Goal: Task Accomplishment & Management: Manage account settings

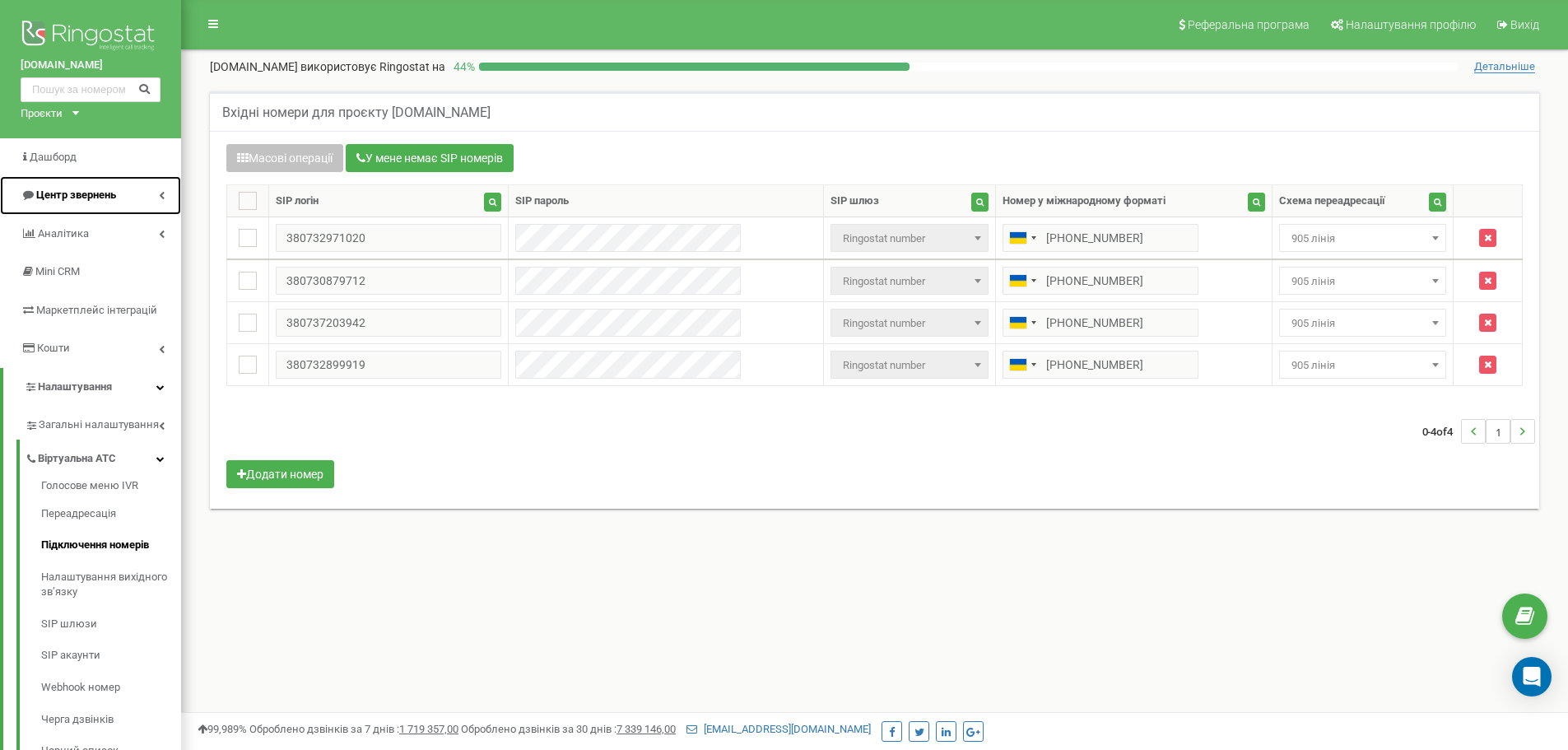
click at [159, 196] on icon at bounding box center [162, 195] width 5 height 8
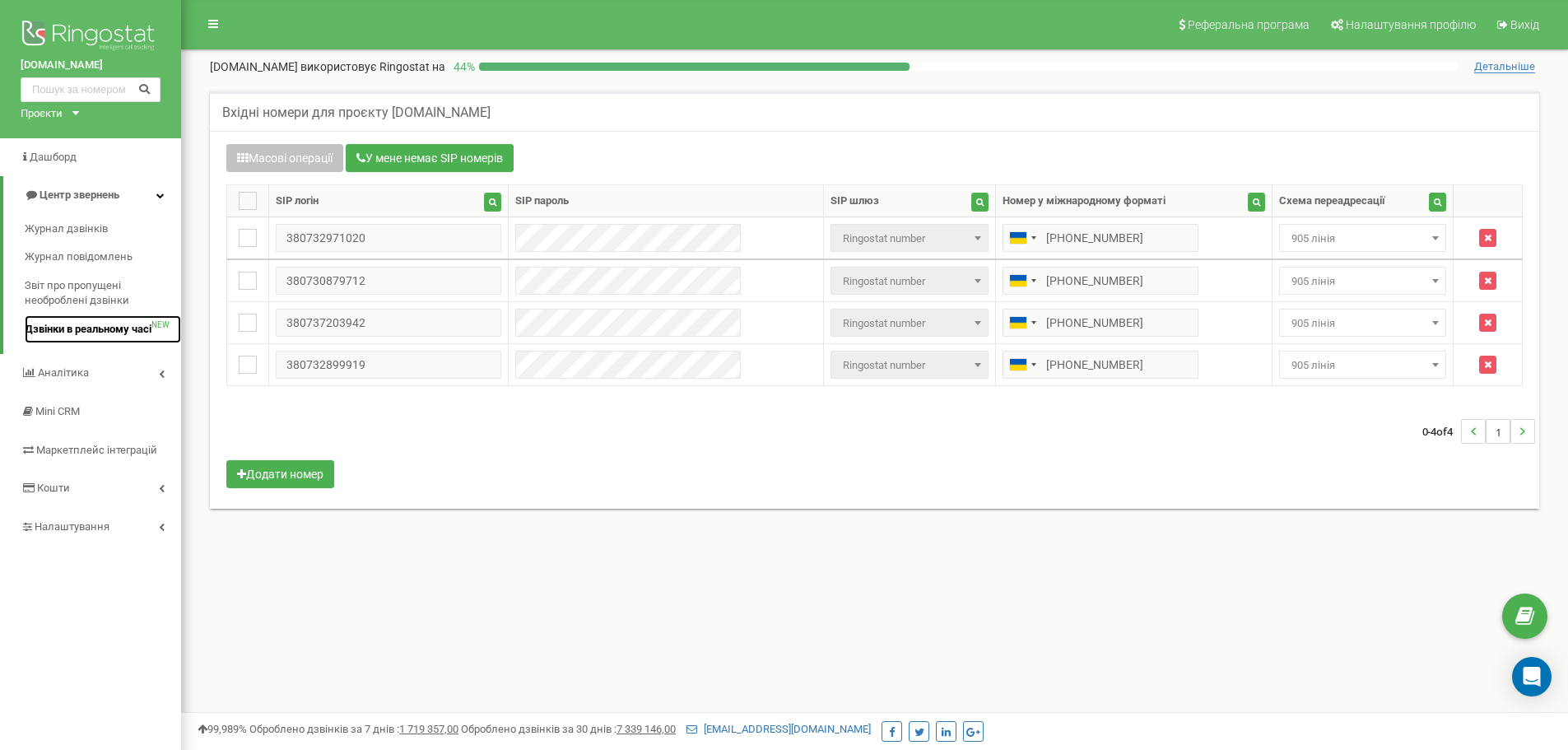
click at [129, 324] on span "Дзвінки в реальному часі" at bounding box center [88, 329] width 127 height 16
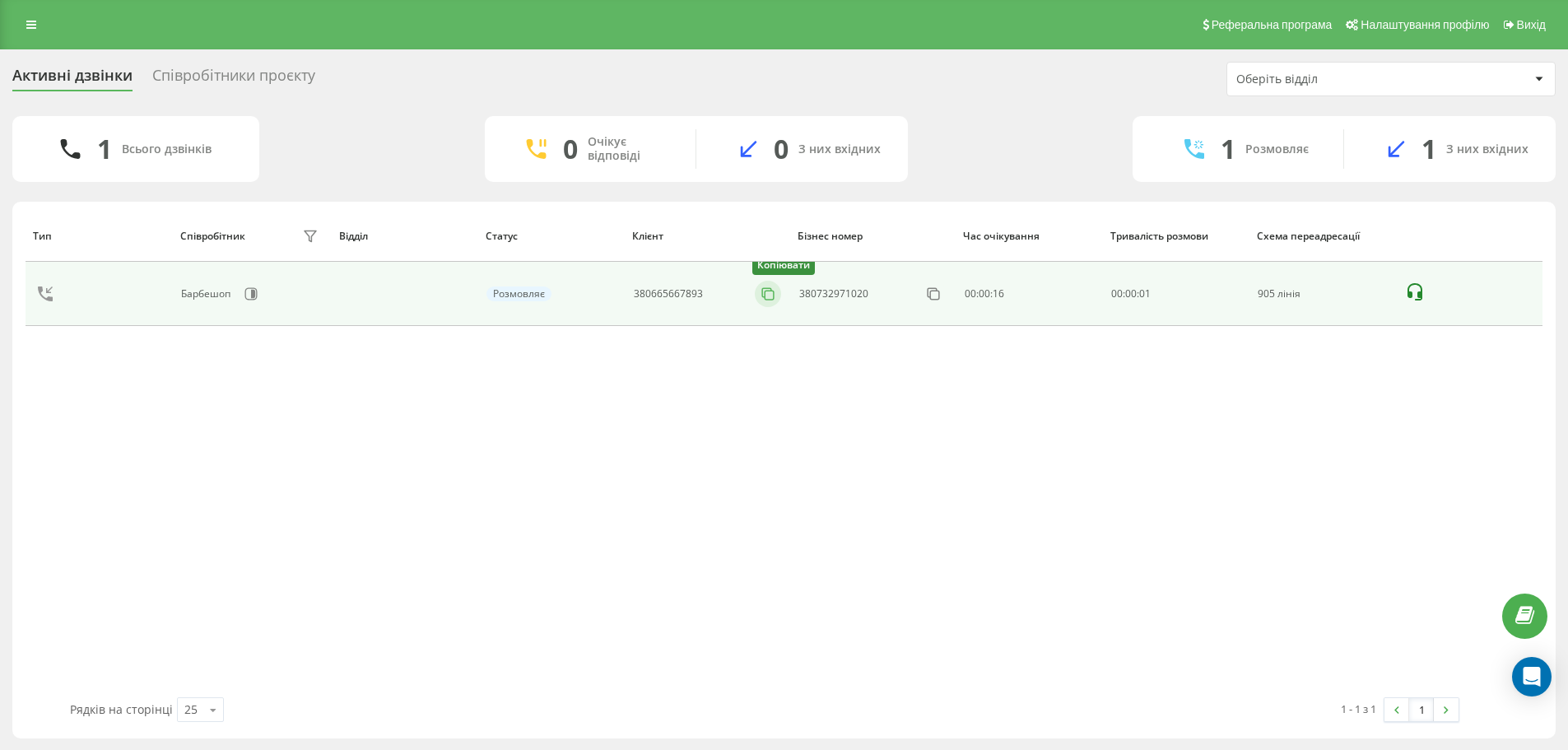
click at [771, 299] on icon at bounding box center [768, 294] width 16 height 16
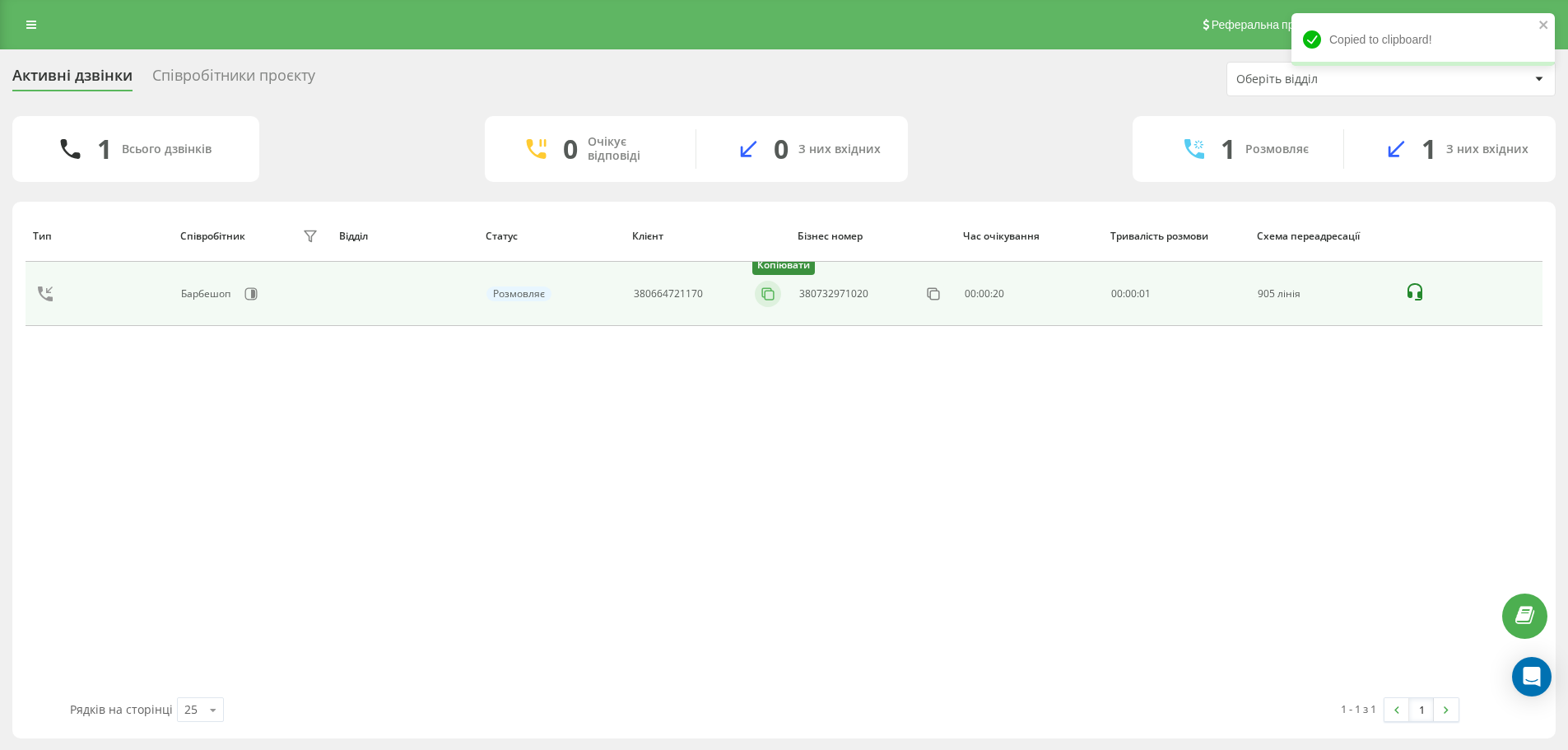
click at [768, 295] on icon at bounding box center [768, 294] width 16 height 16
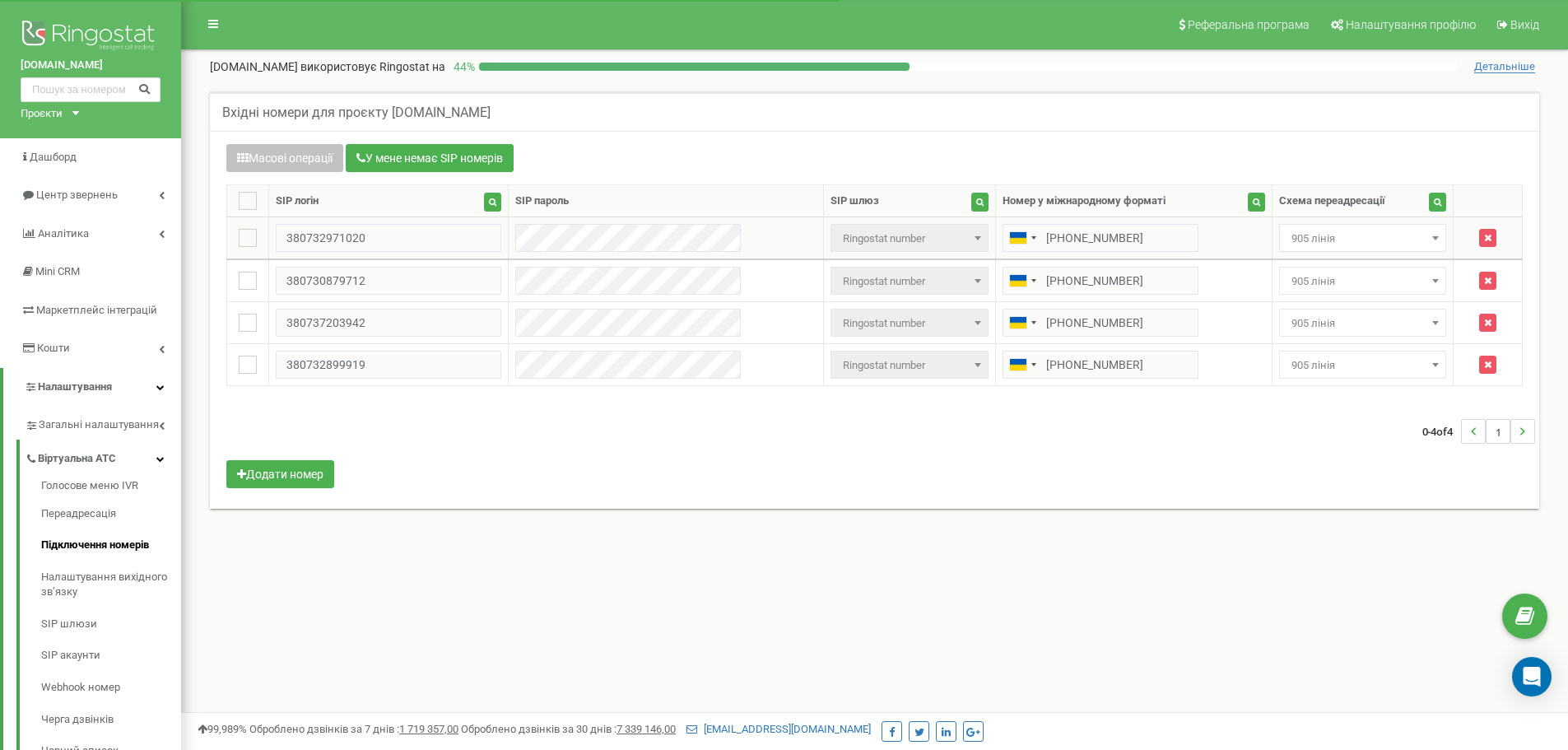
click at [1299, 247] on span "905 лінія" at bounding box center [1363, 238] width 156 height 23
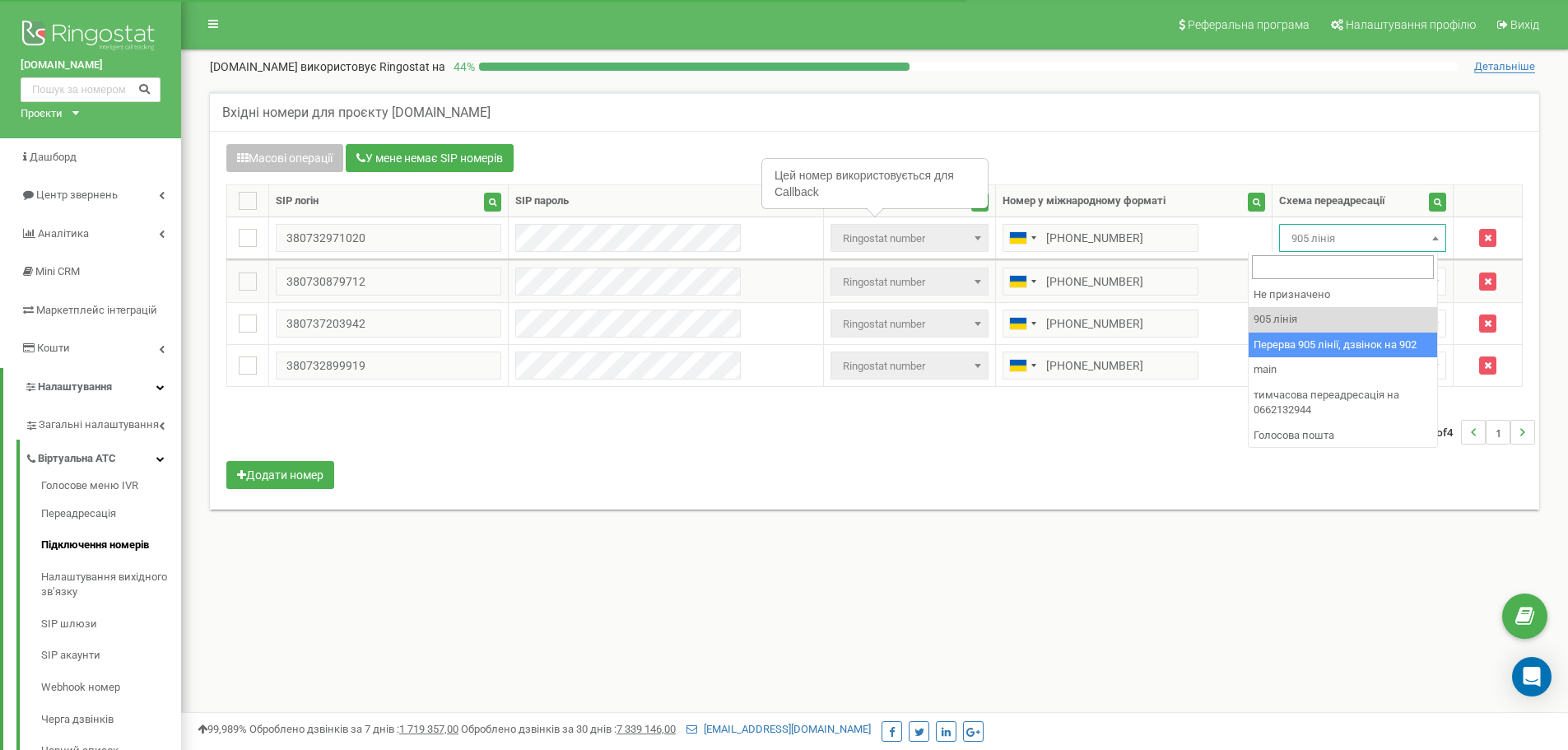
drag, startPoint x: 1273, startPoint y: 347, endPoint x: 1280, endPoint y: 281, distance: 66.4
select select "173564"
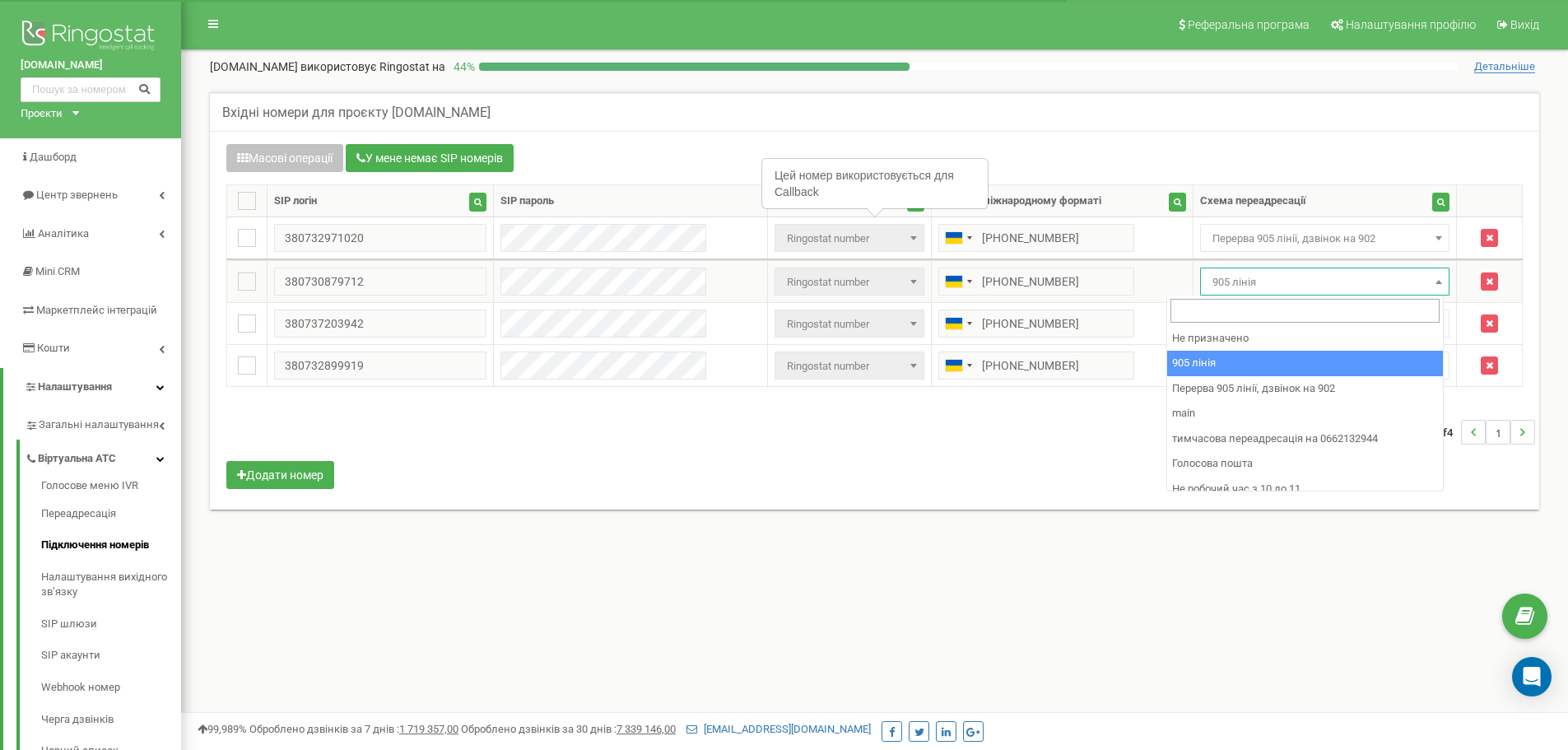
click at [1281, 275] on span "905 лінія" at bounding box center [1325, 282] width 239 height 23
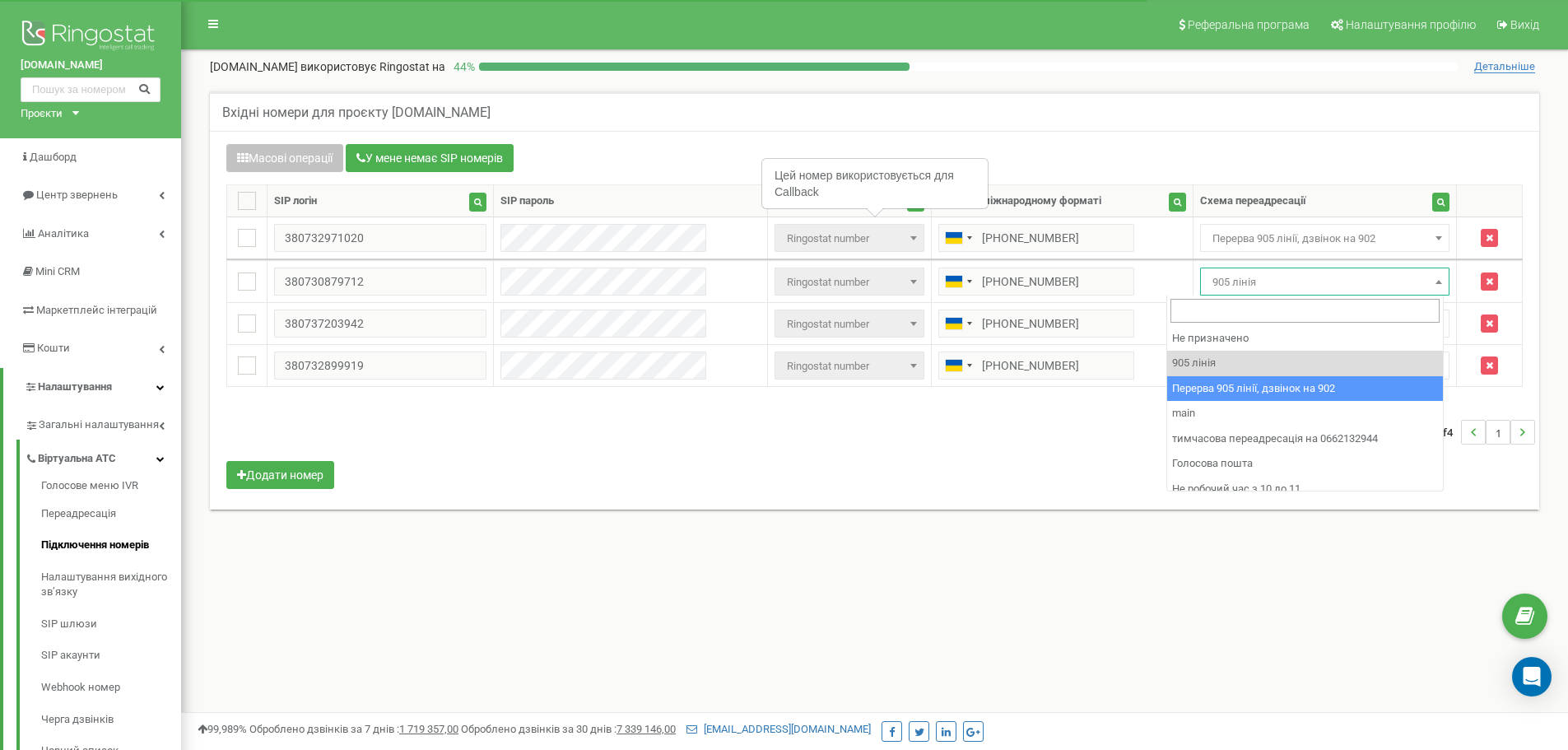
select select "173564"
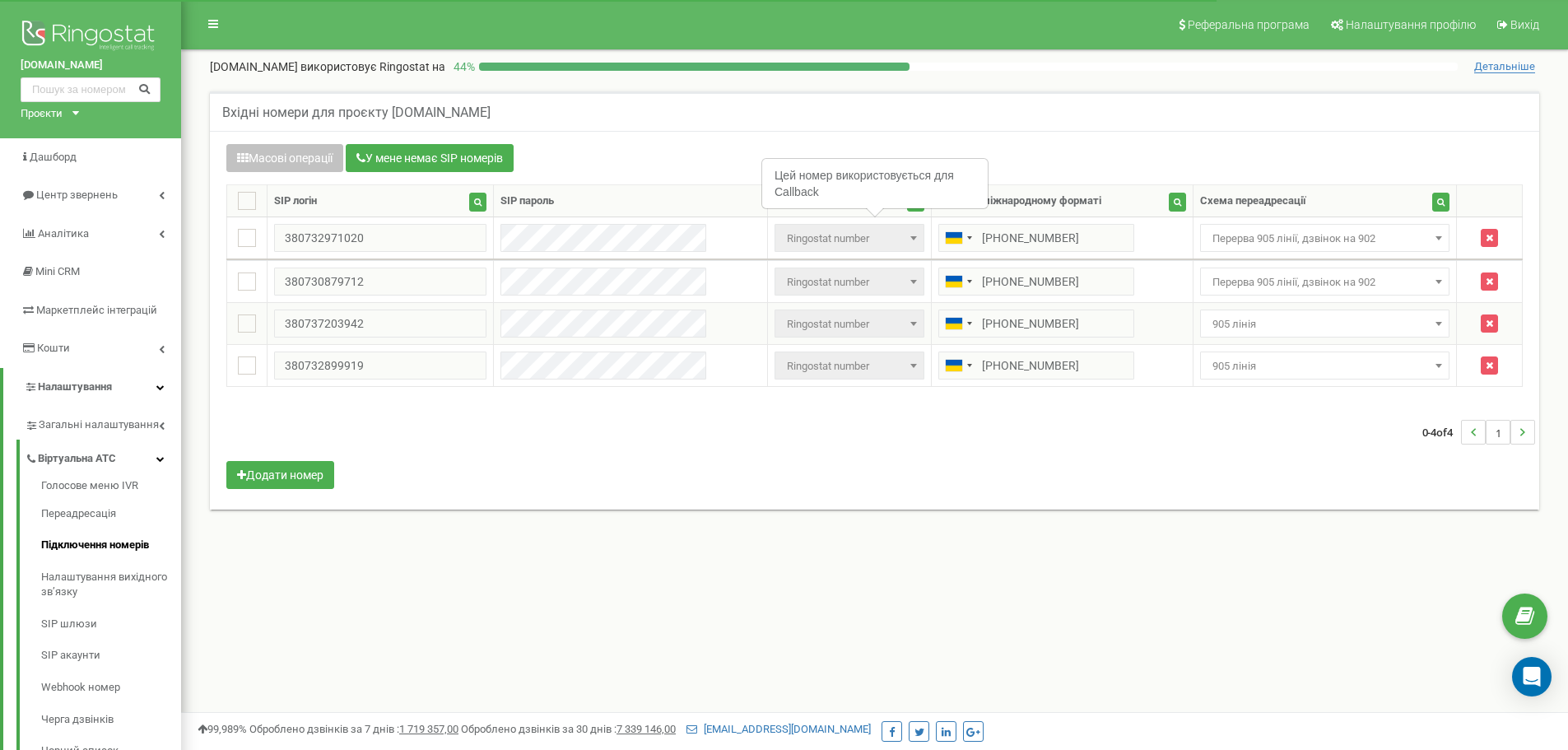
click at [1270, 324] on span "905 лінія" at bounding box center [1325, 324] width 239 height 23
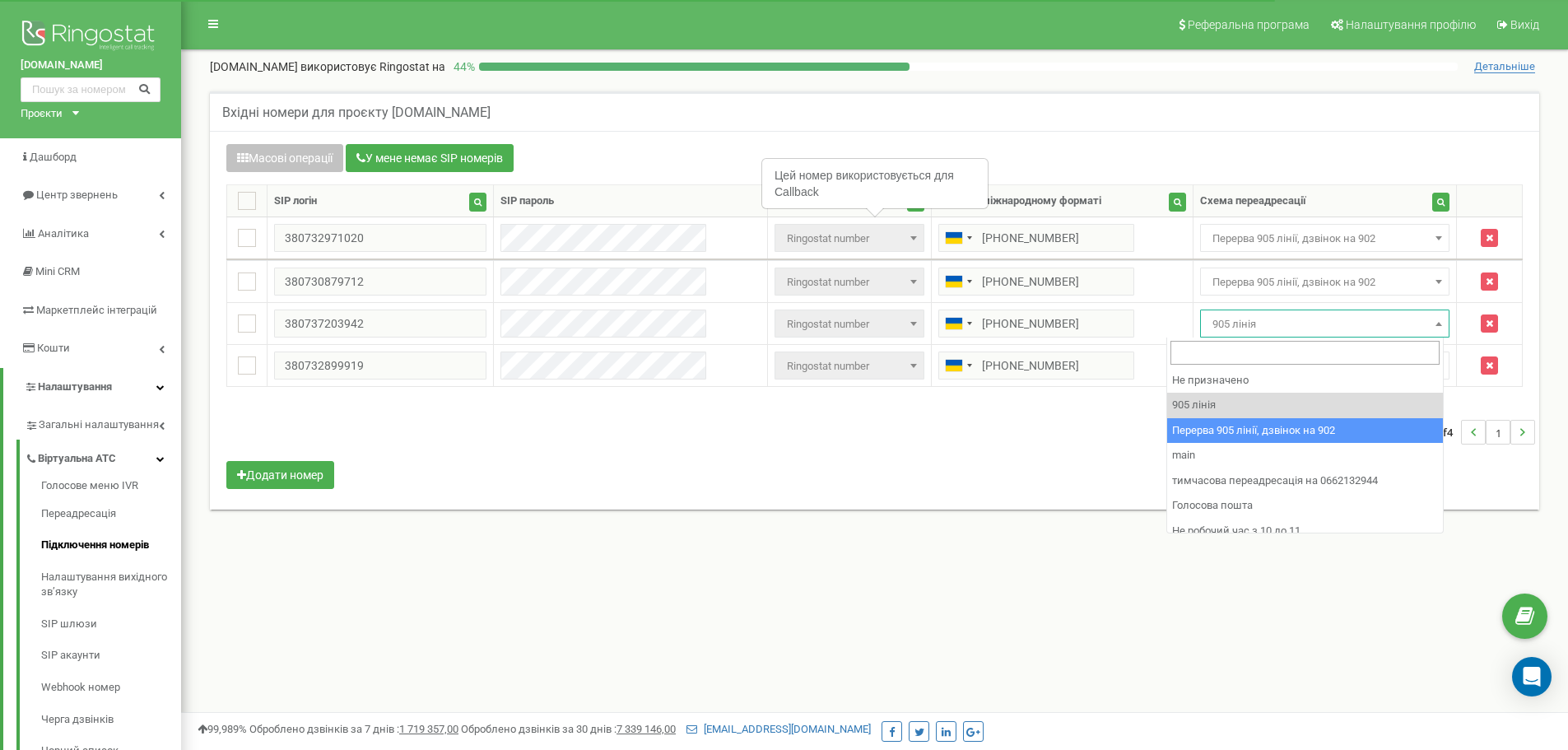
drag, startPoint x: 1214, startPoint y: 429, endPoint x: 1212, endPoint y: 402, distance: 27.1
select select "173564"
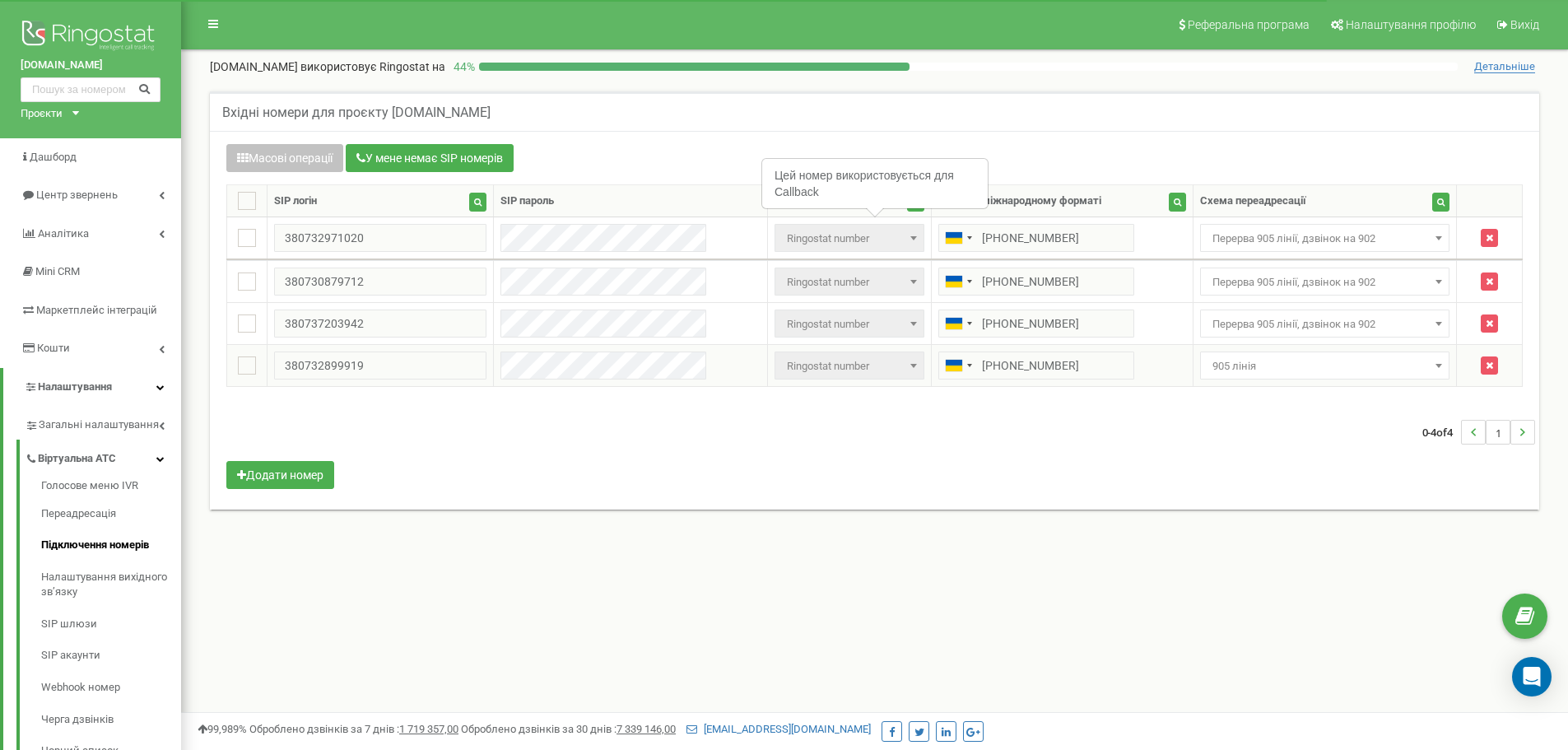
click at [1219, 364] on span "905 лінія" at bounding box center [1325, 366] width 239 height 23
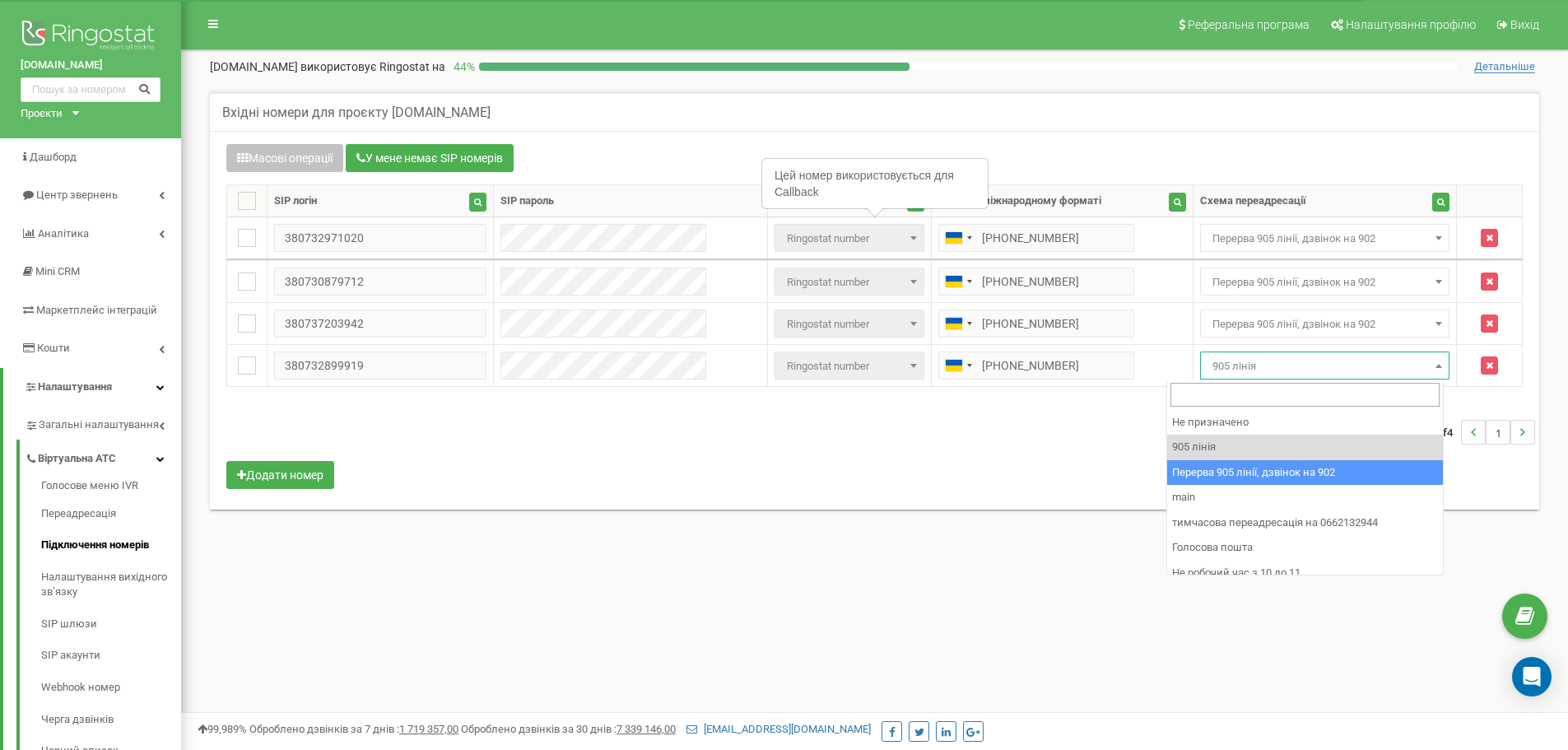
select select "173564"
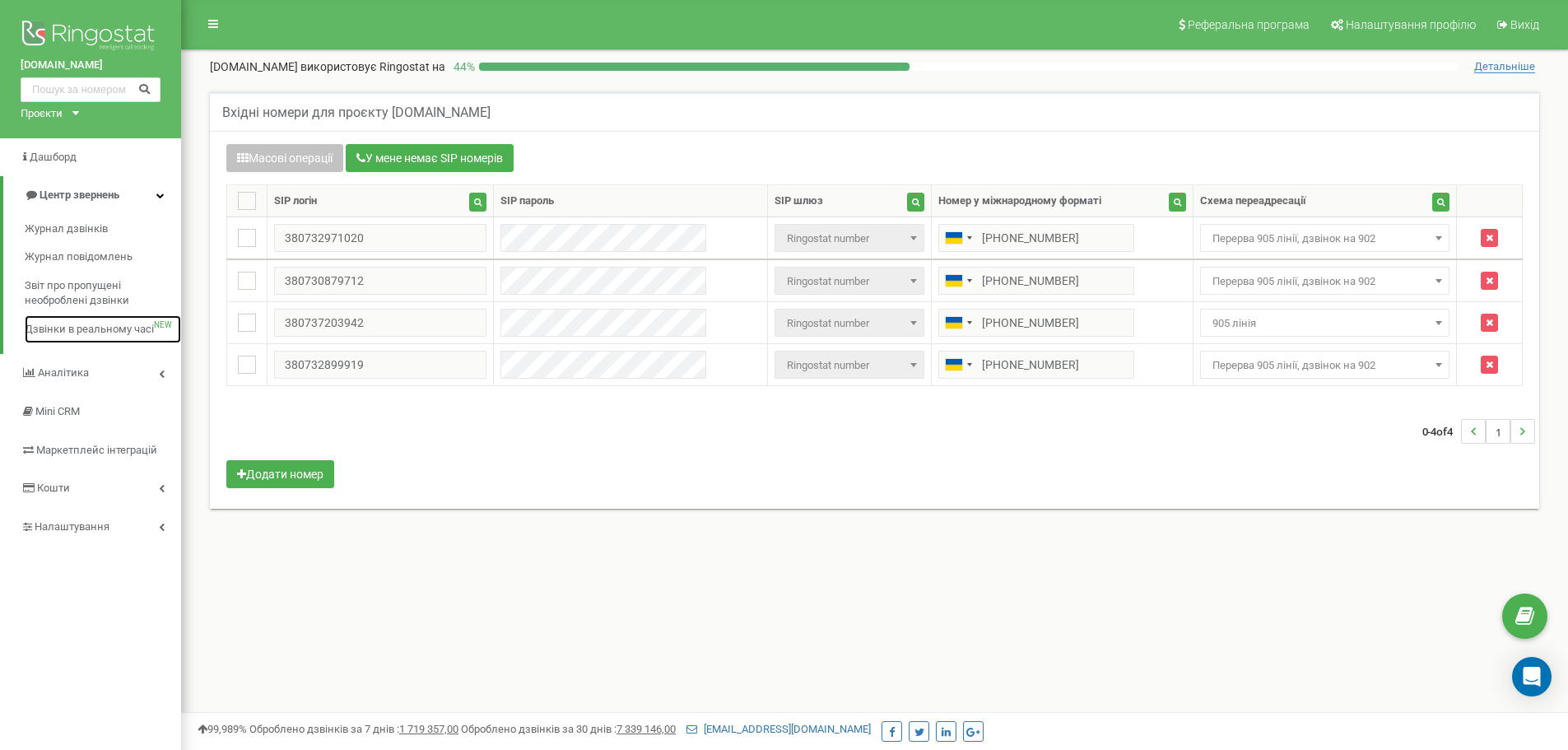
click at [99, 325] on span "Дзвінки в реальному часі" at bounding box center [89, 329] width 129 height 16
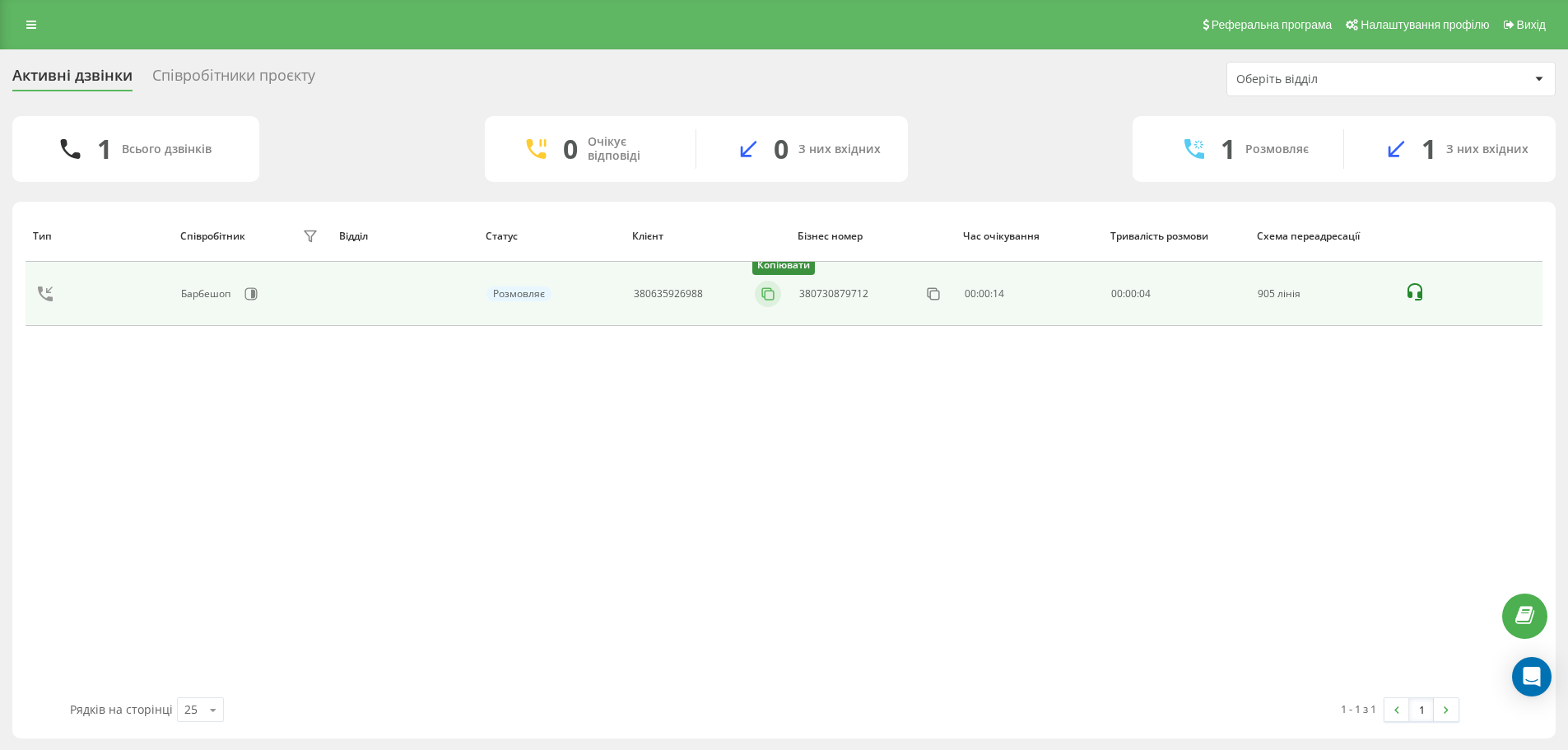
click at [769, 291] on icon at bounding box center [768, 294] width 16 height 16
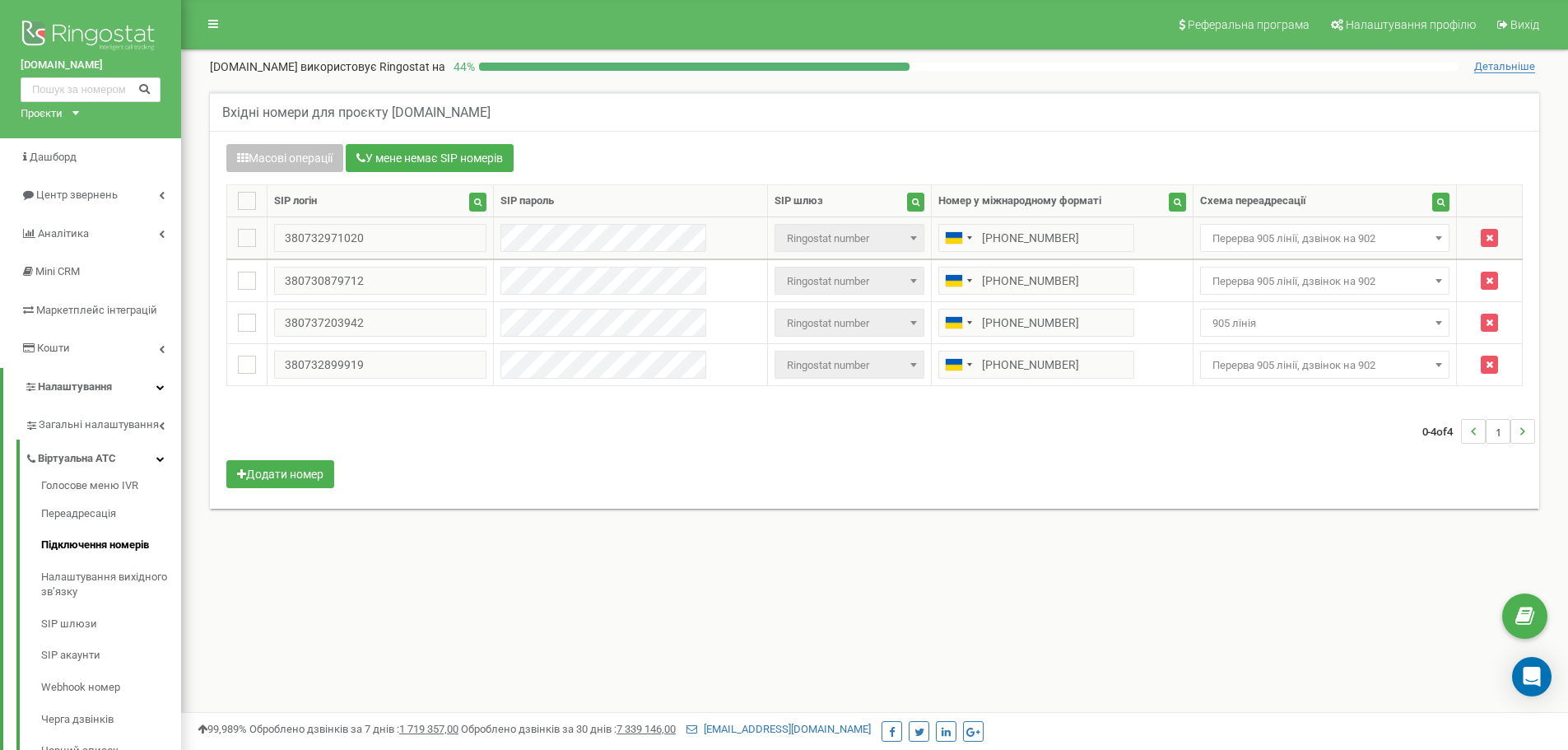
click at [1336, 236] on span "Перерва 905 лінії, дзвінок на 902" at bounding box center [1325, 238] width 239 height 23
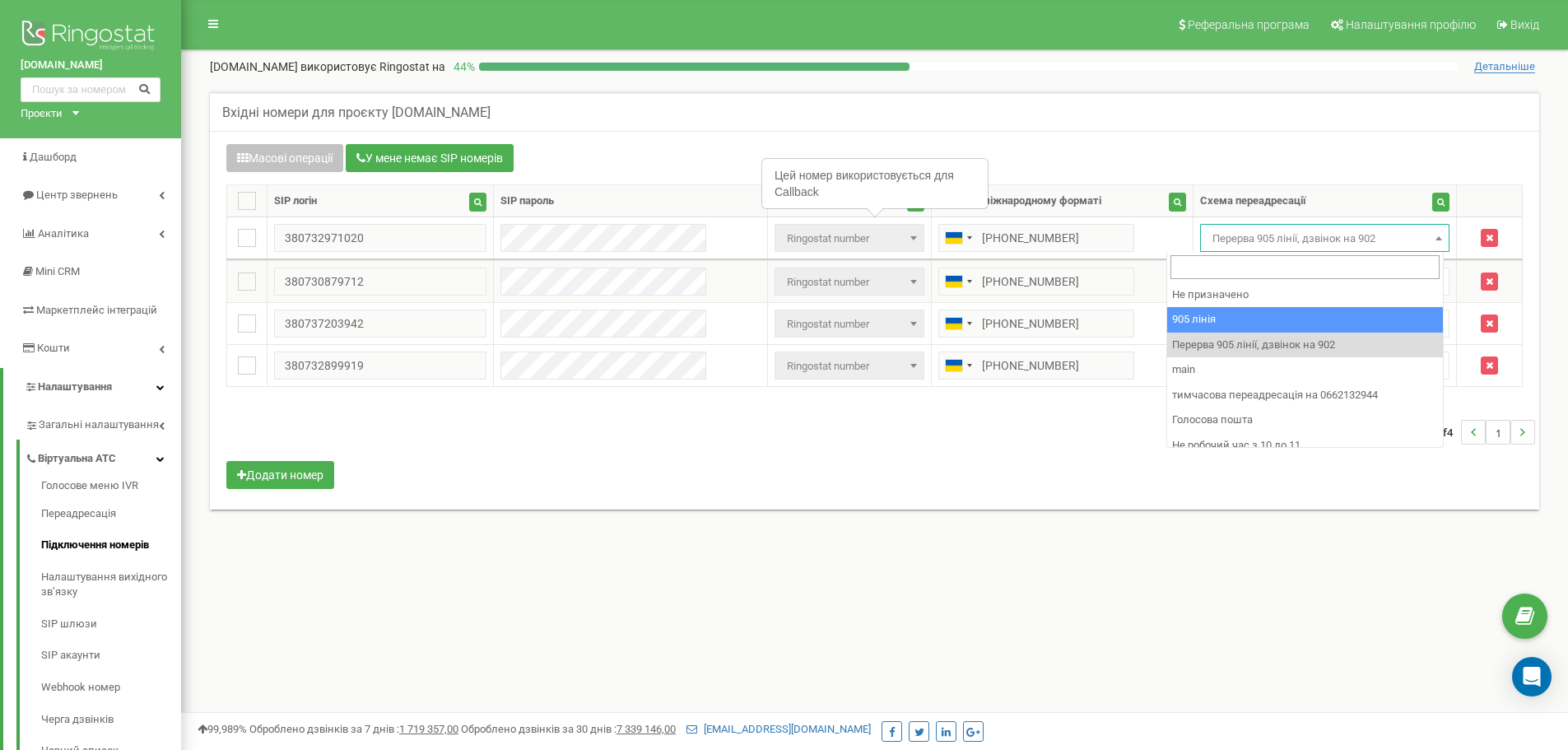
select select "173559"
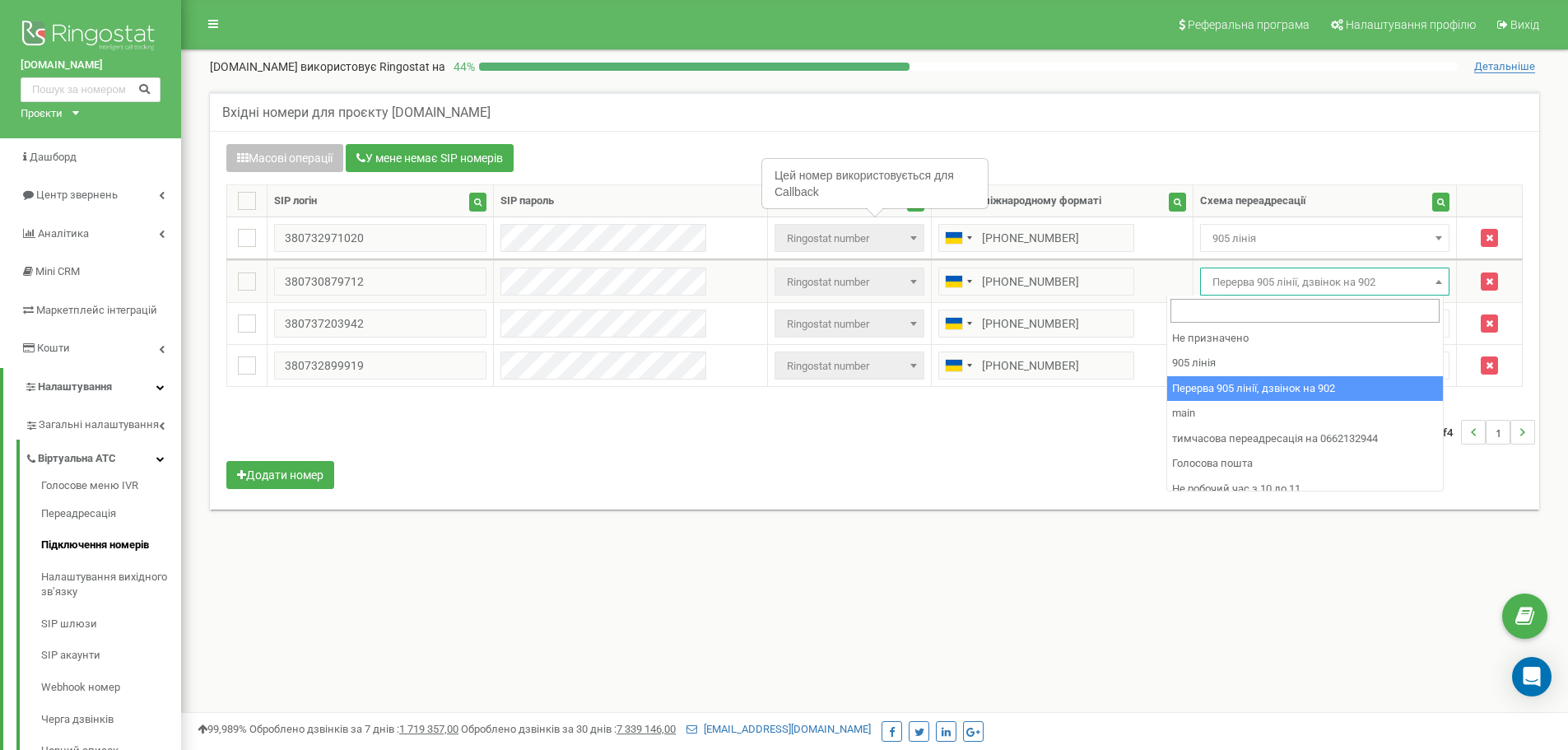
click at [1279, 289] on span "Перерва 905 лінії, дзвінок на 902" at bounding box center [1325, 282] width 239 height 23
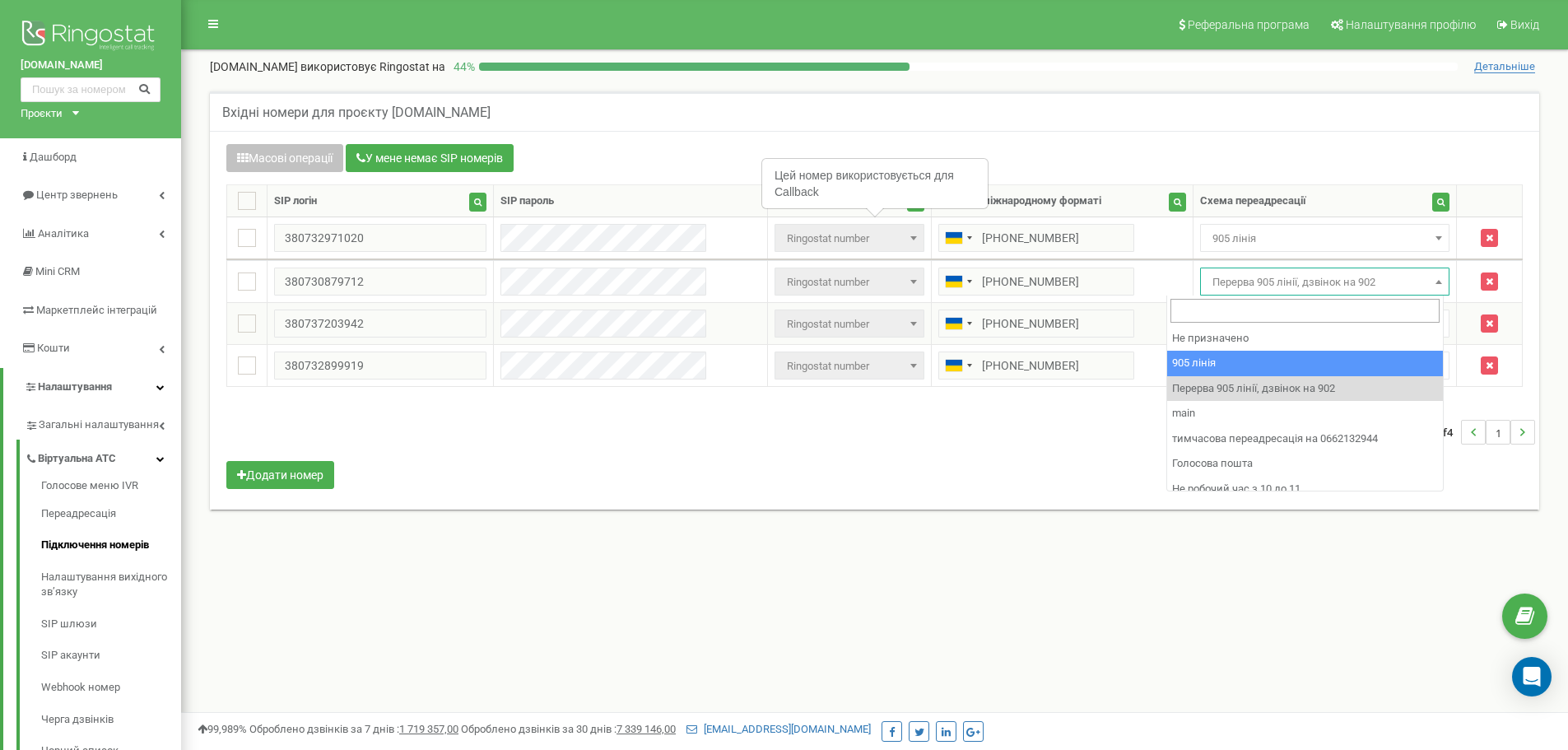
drag, startPoint x: 1231, startPoint y: 361, endPoint x: 1243, endPoint y: 316, distance: 46.6
select select "173559"
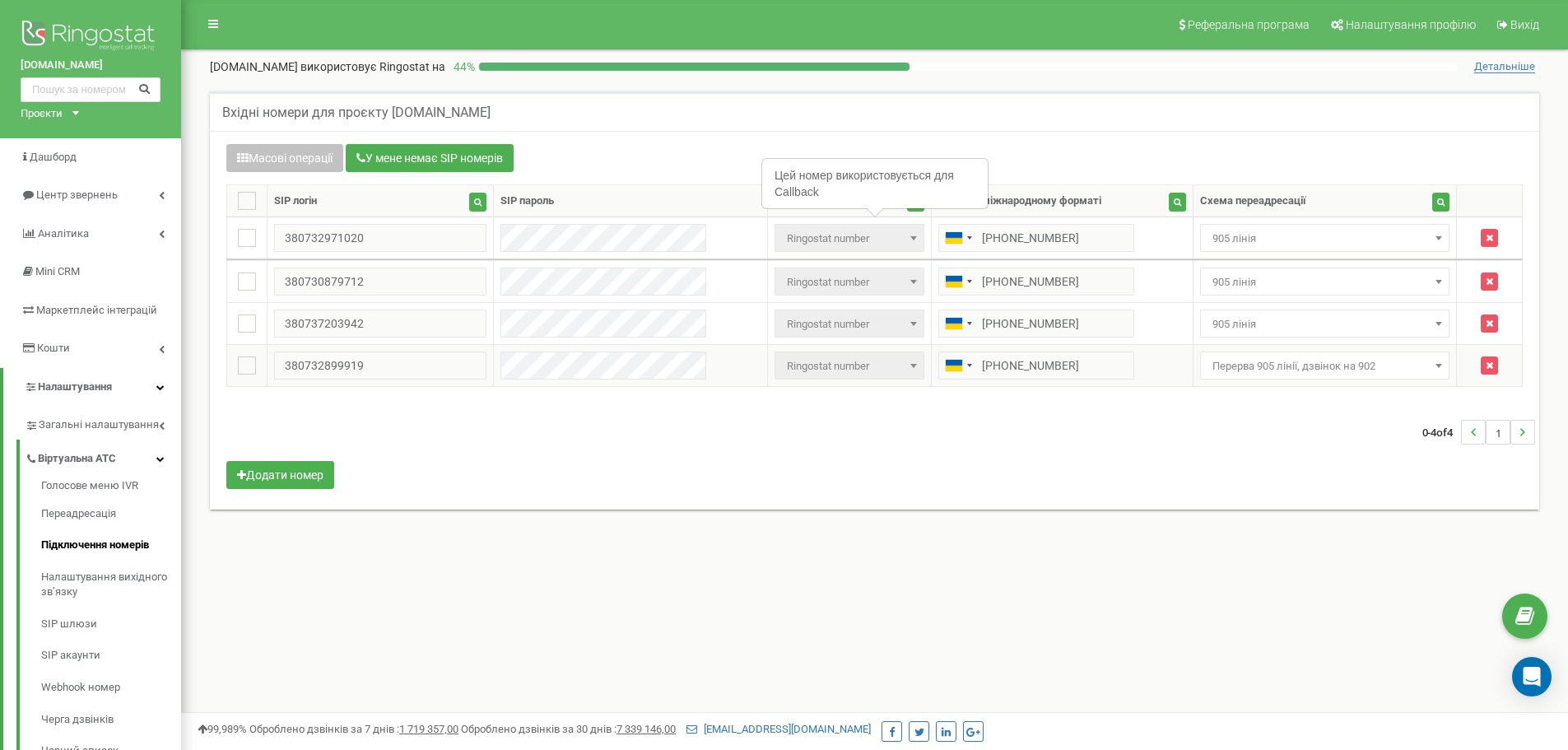
click at [1244, 372] on span "Перерва 905 лінії, дзвінок на 902" at bounding box center [1325, 366] width 239 height 23
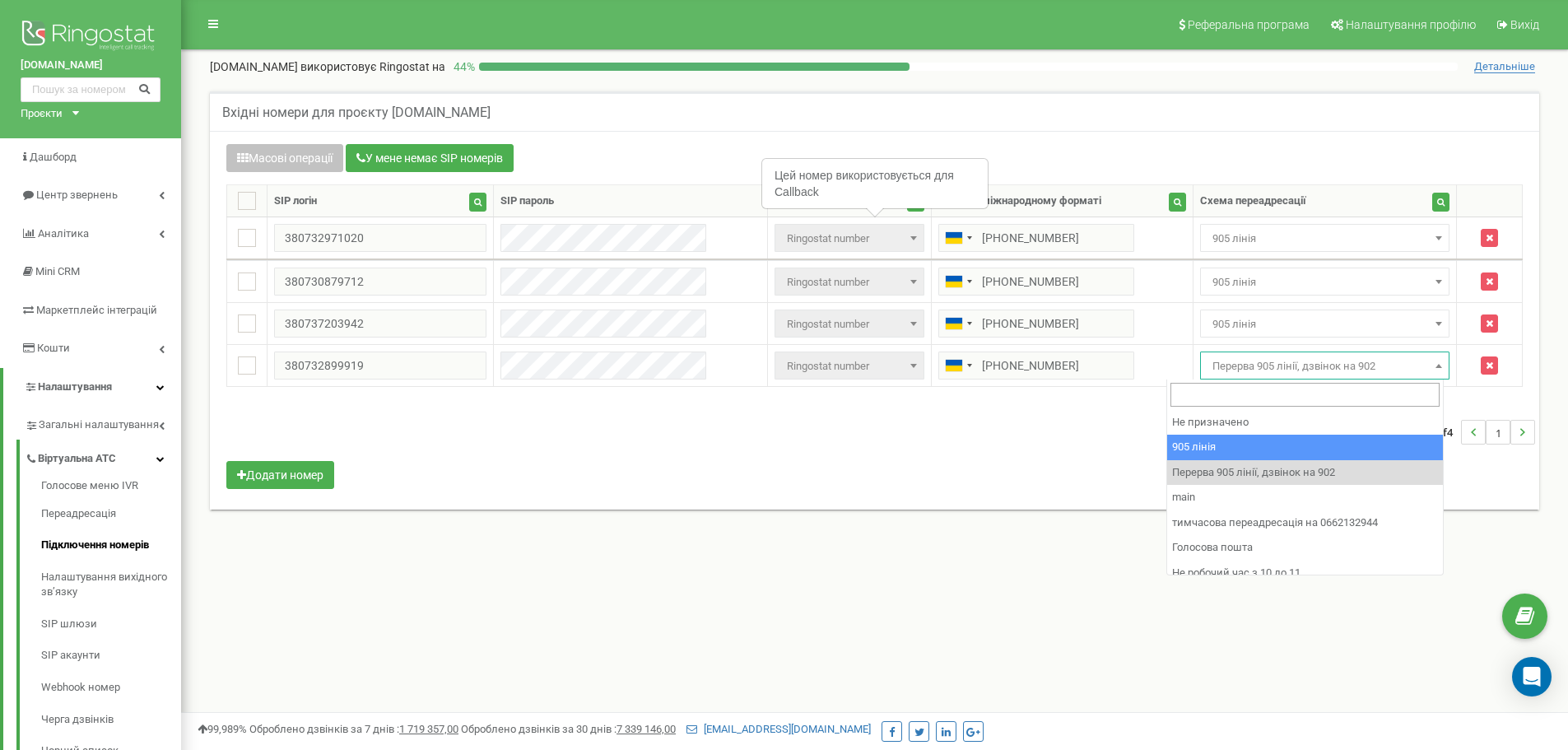
select select "173559"
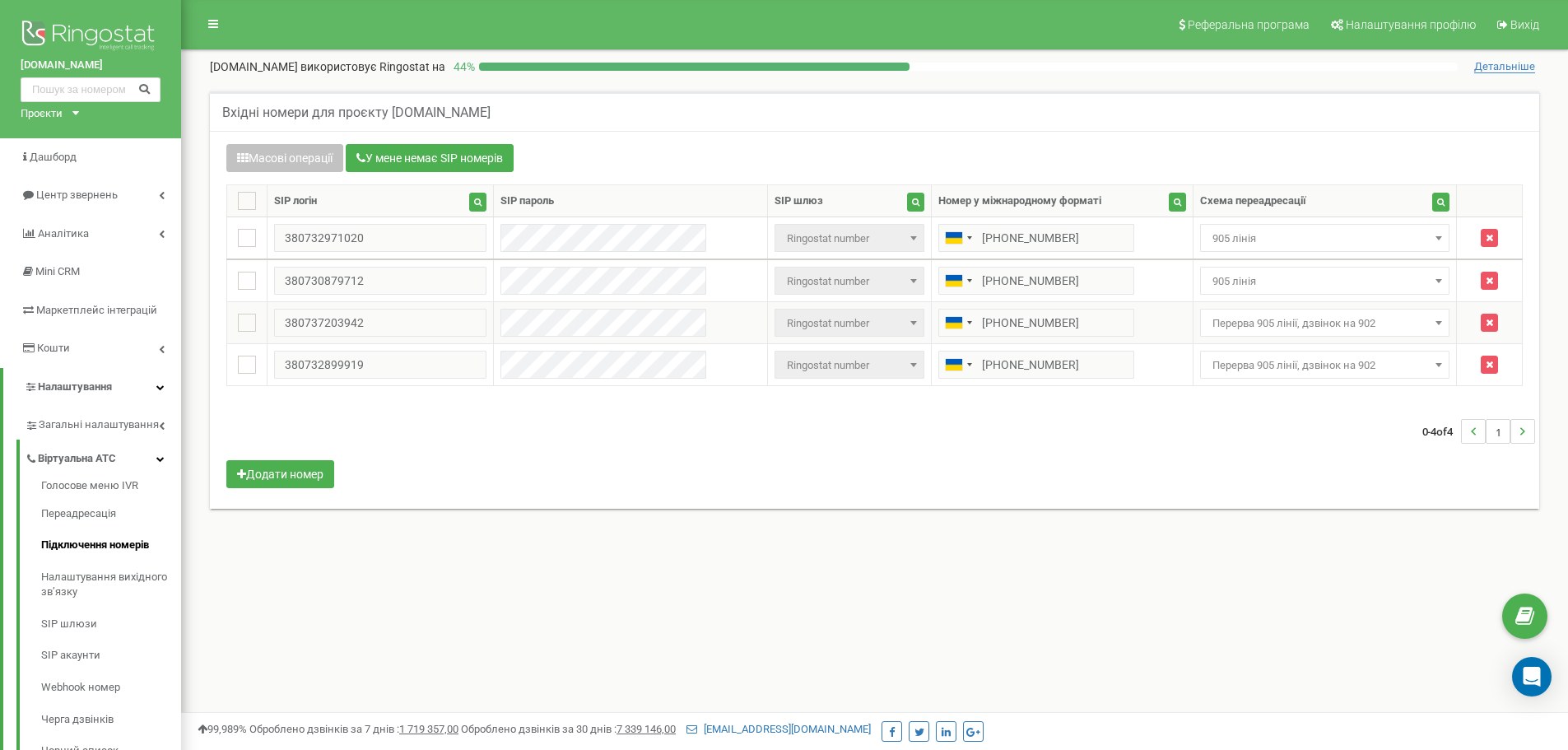
click at [1206, 327] on span "Перерва 905 лінії, дзвінок на 902" at bounding box center [1325, 323] width 239 height 23
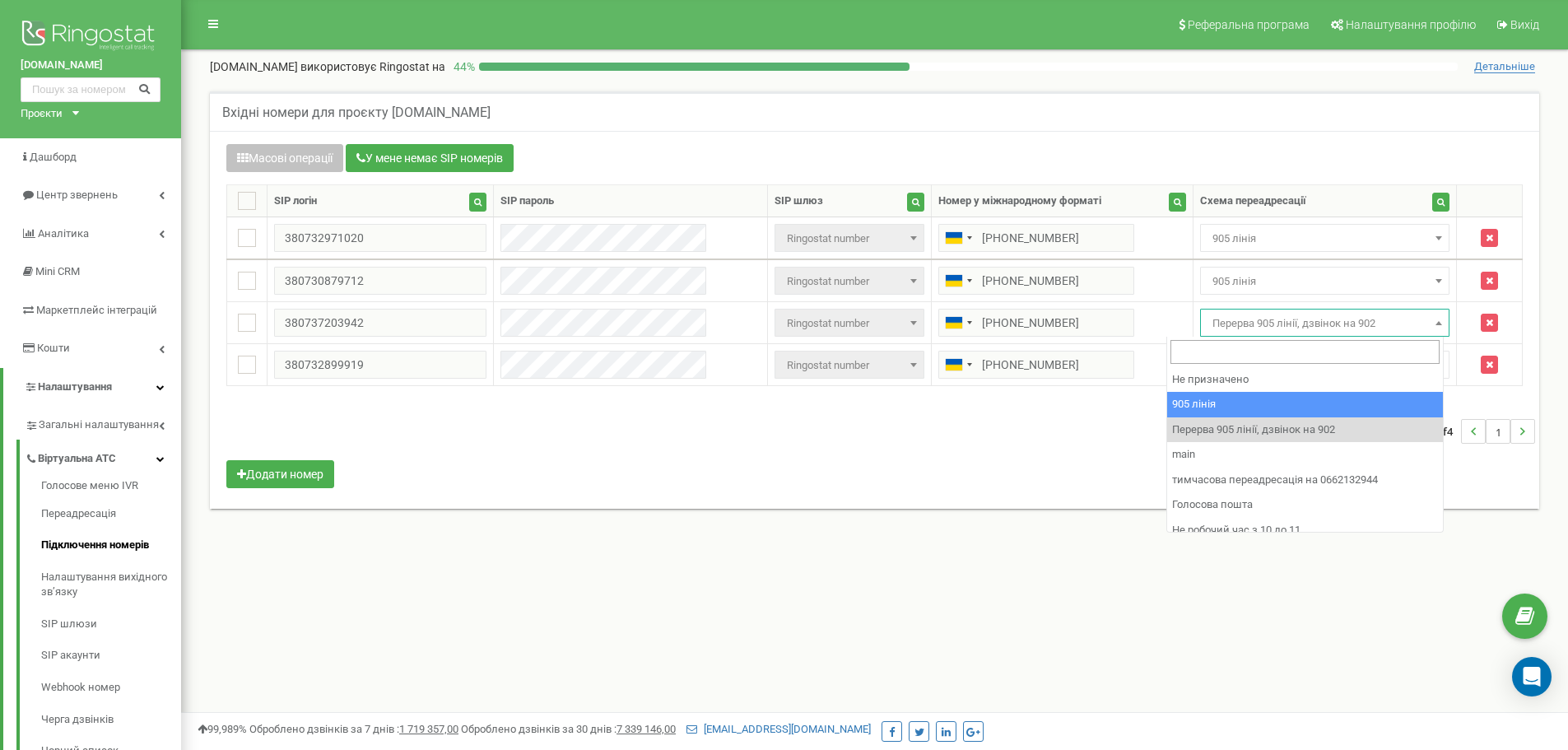
select select "173559"
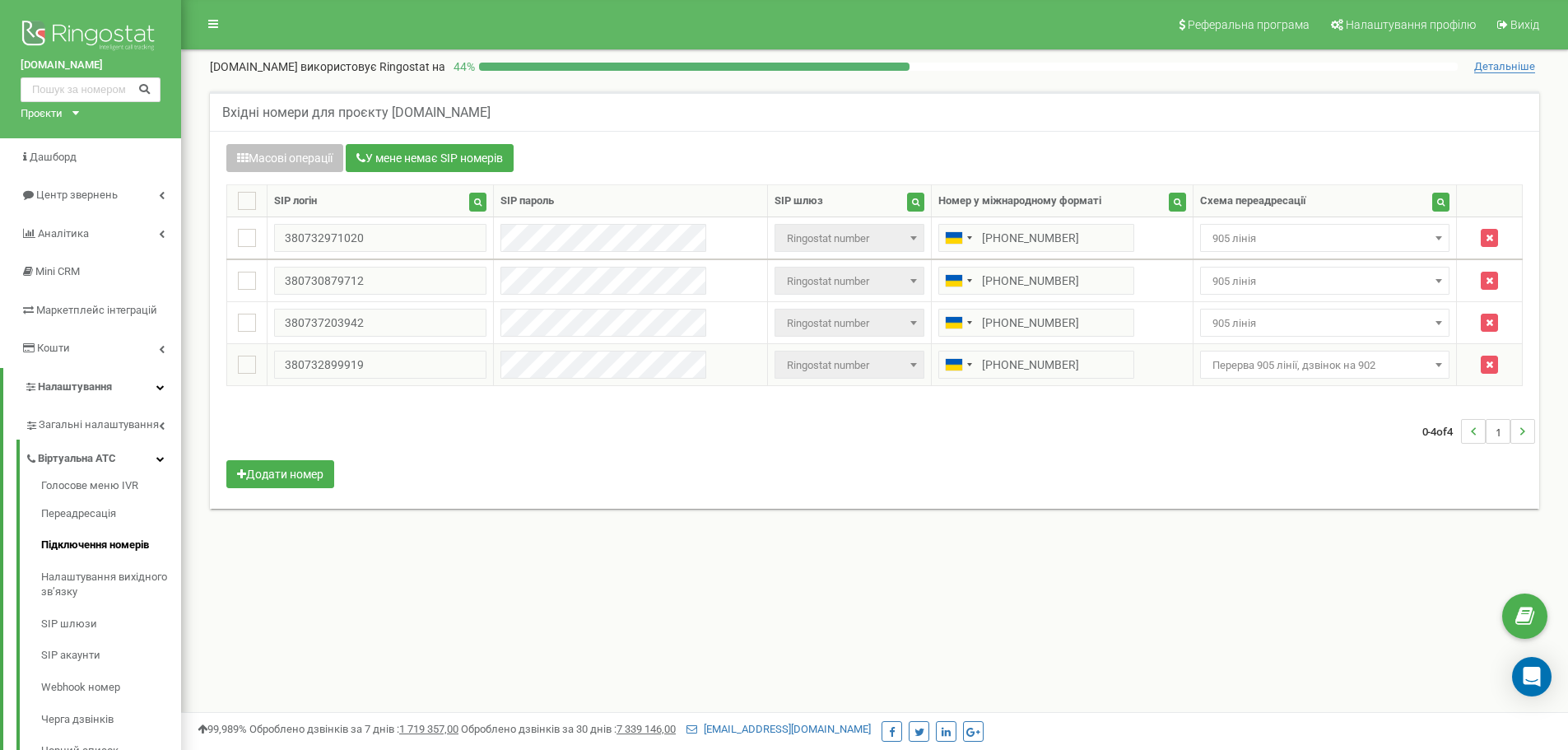
drag, startPoint x: 1198, startPoint y: 362, endPoint x: 1200, endPoint y: 374, distance: 12.2
click at [1206, 366] on span "Перерва 905 лінії, дзвінок на 902" at bounding box center [1325, 365] width 239 height 23
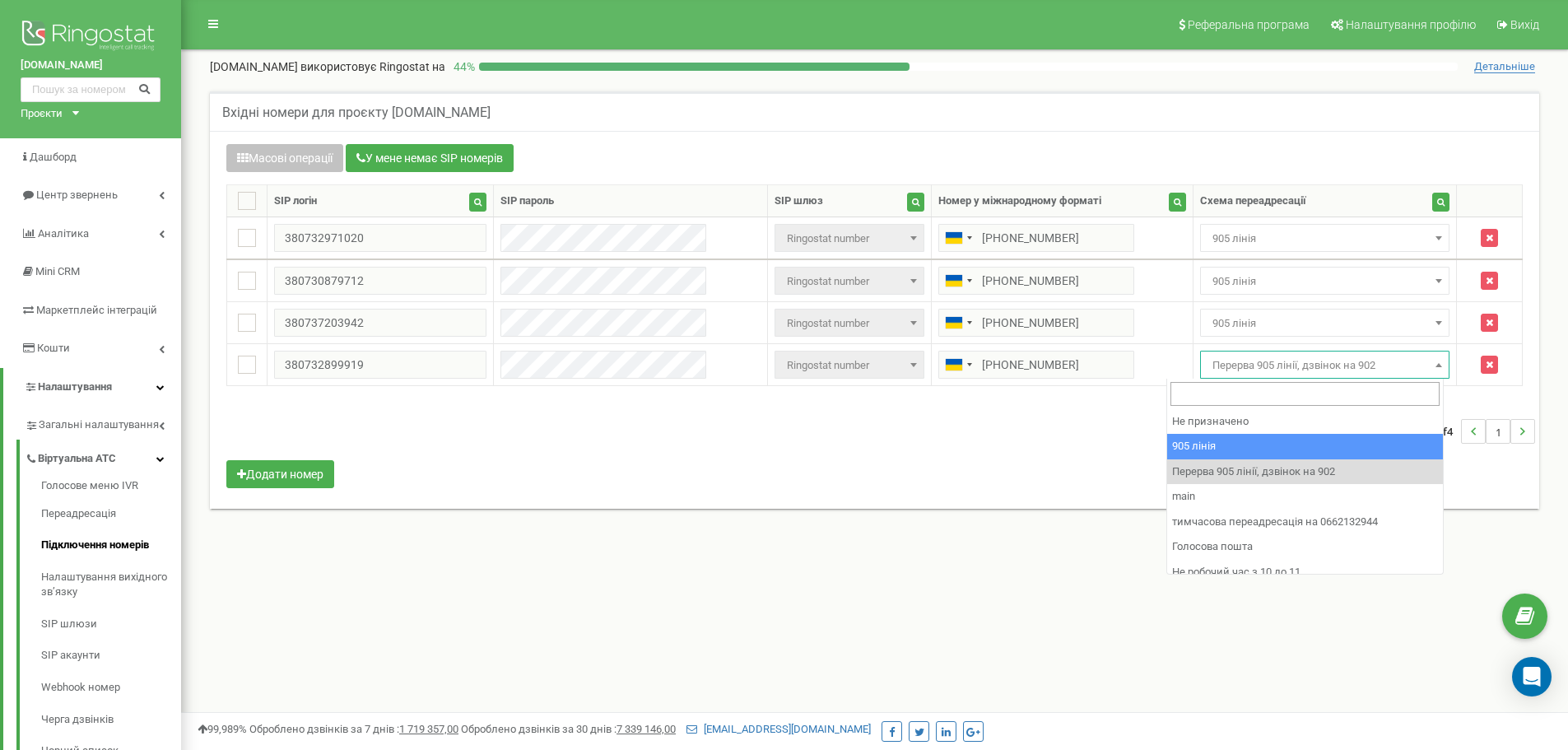
select select "173559"
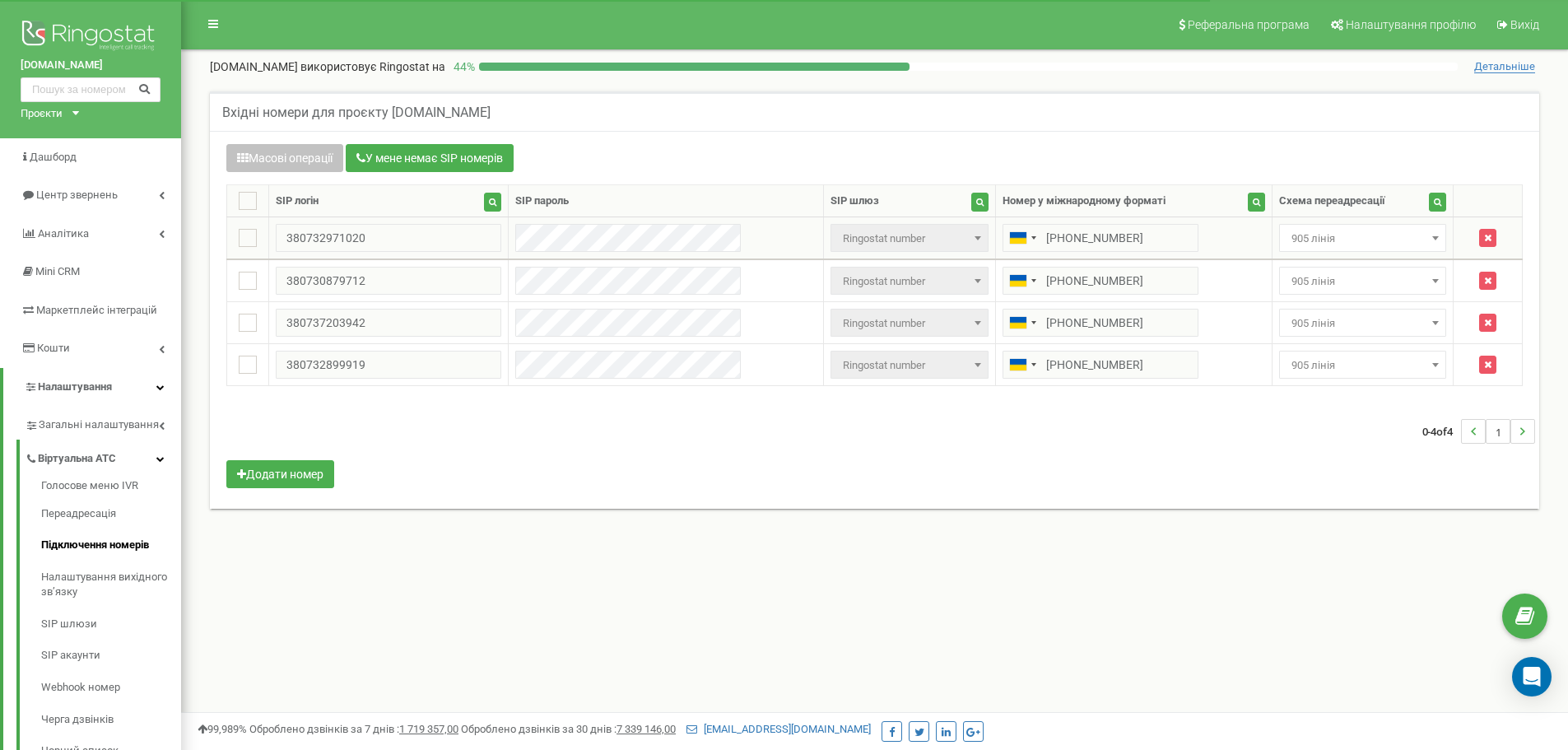
click at [1290, 235] on span "905 лінія" at bounding box center [1363, 238] width 156 height 23
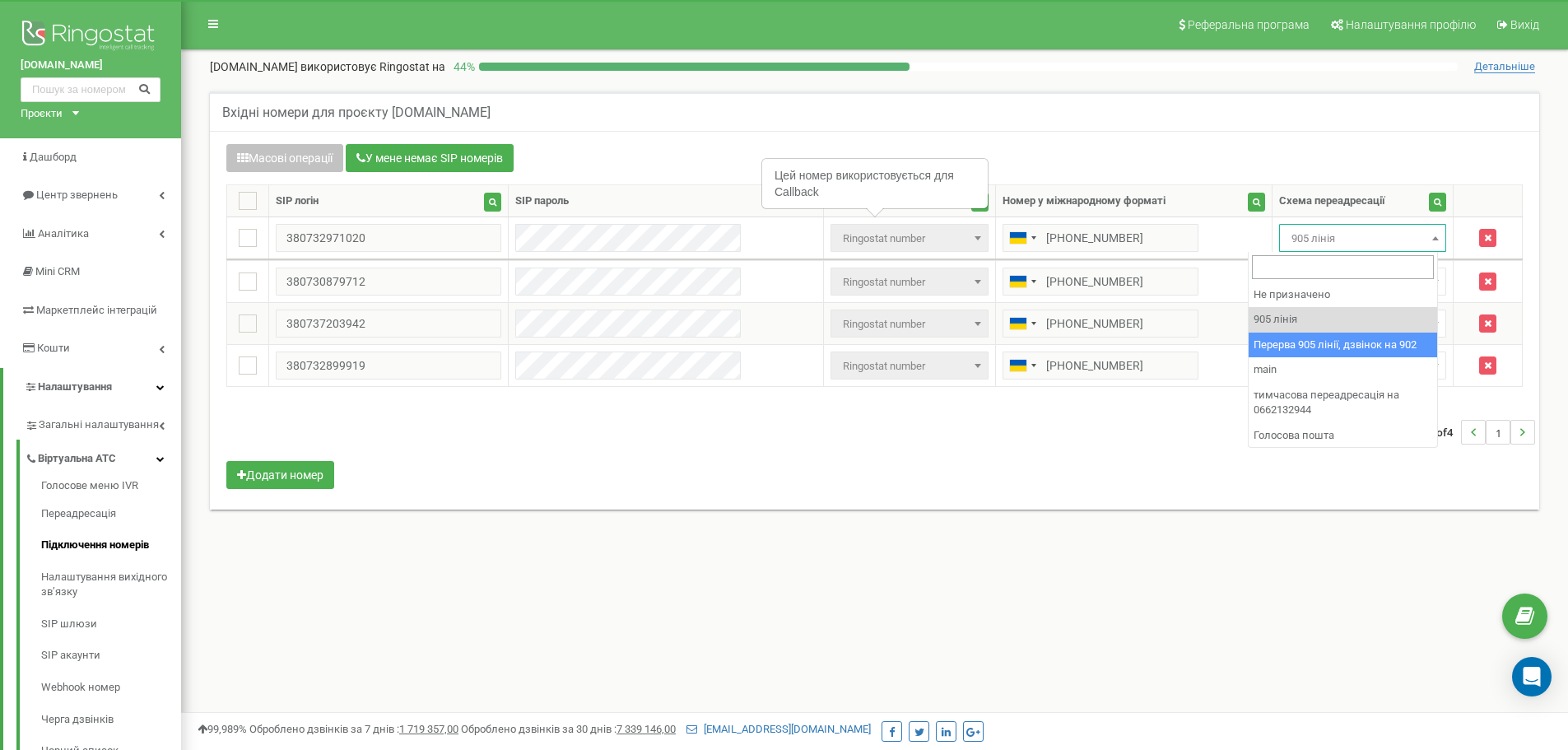
select select "173564"
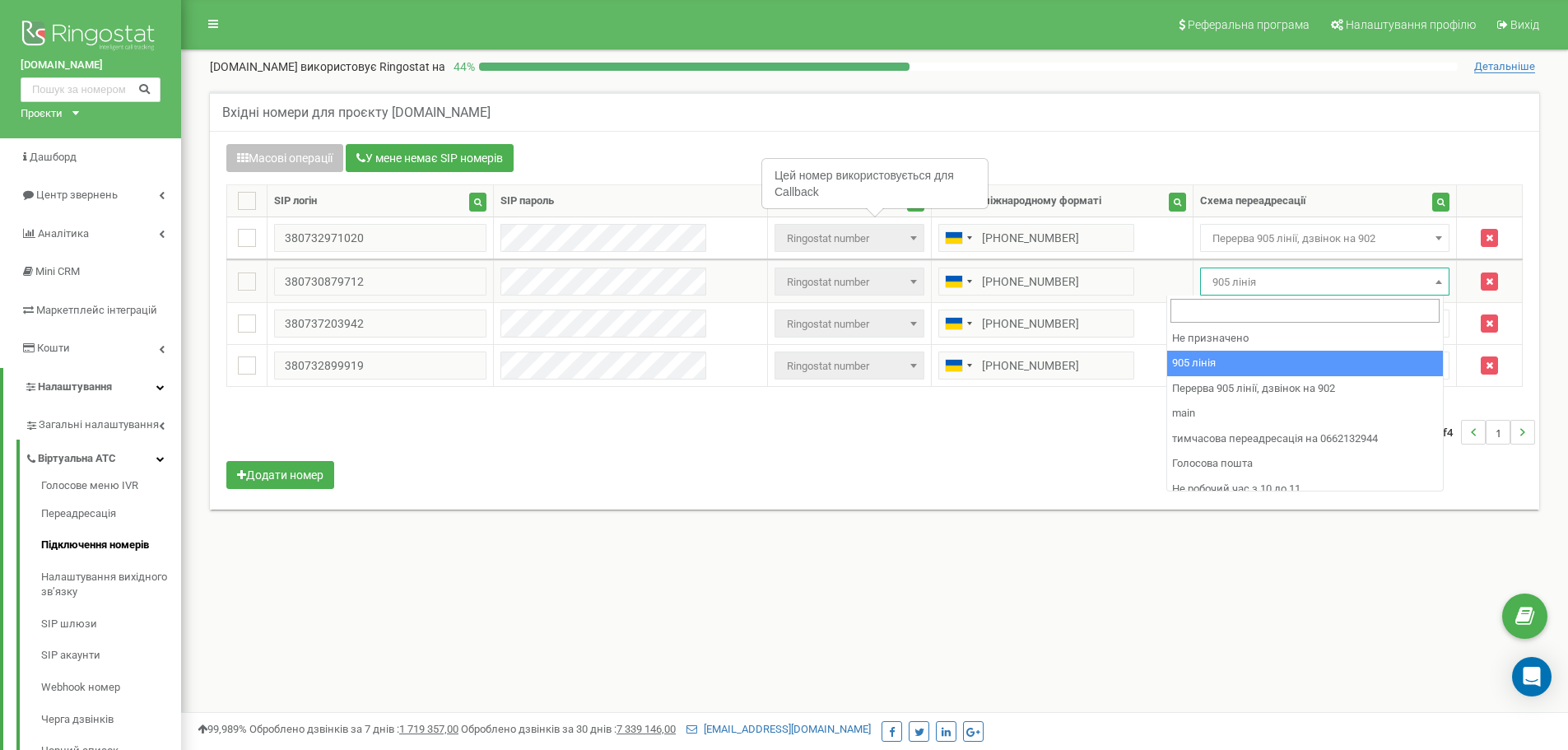
click at [1292, 284] on span "905 лінія" at bounding box center [1325, 282] width 239 height 23
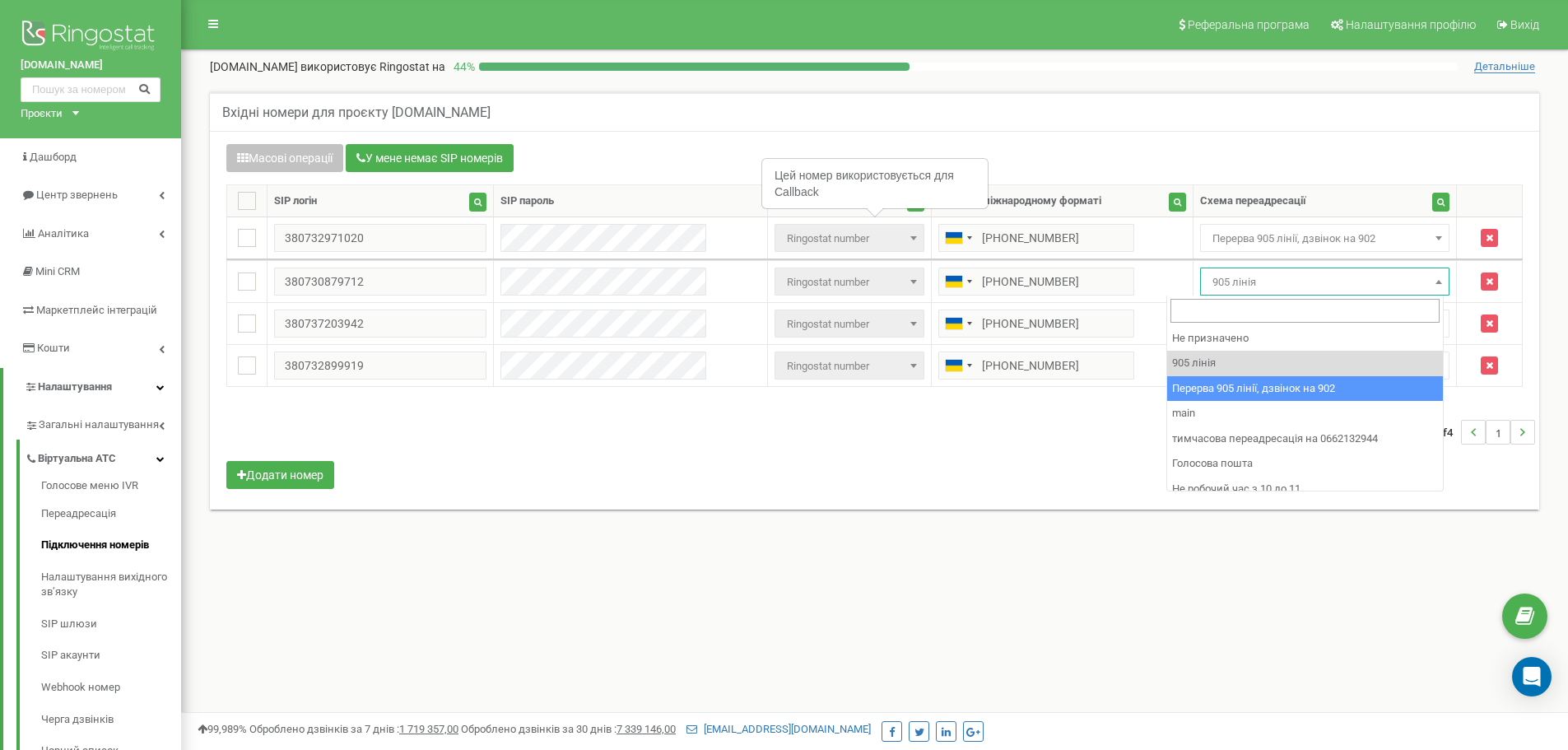
select select "173564"
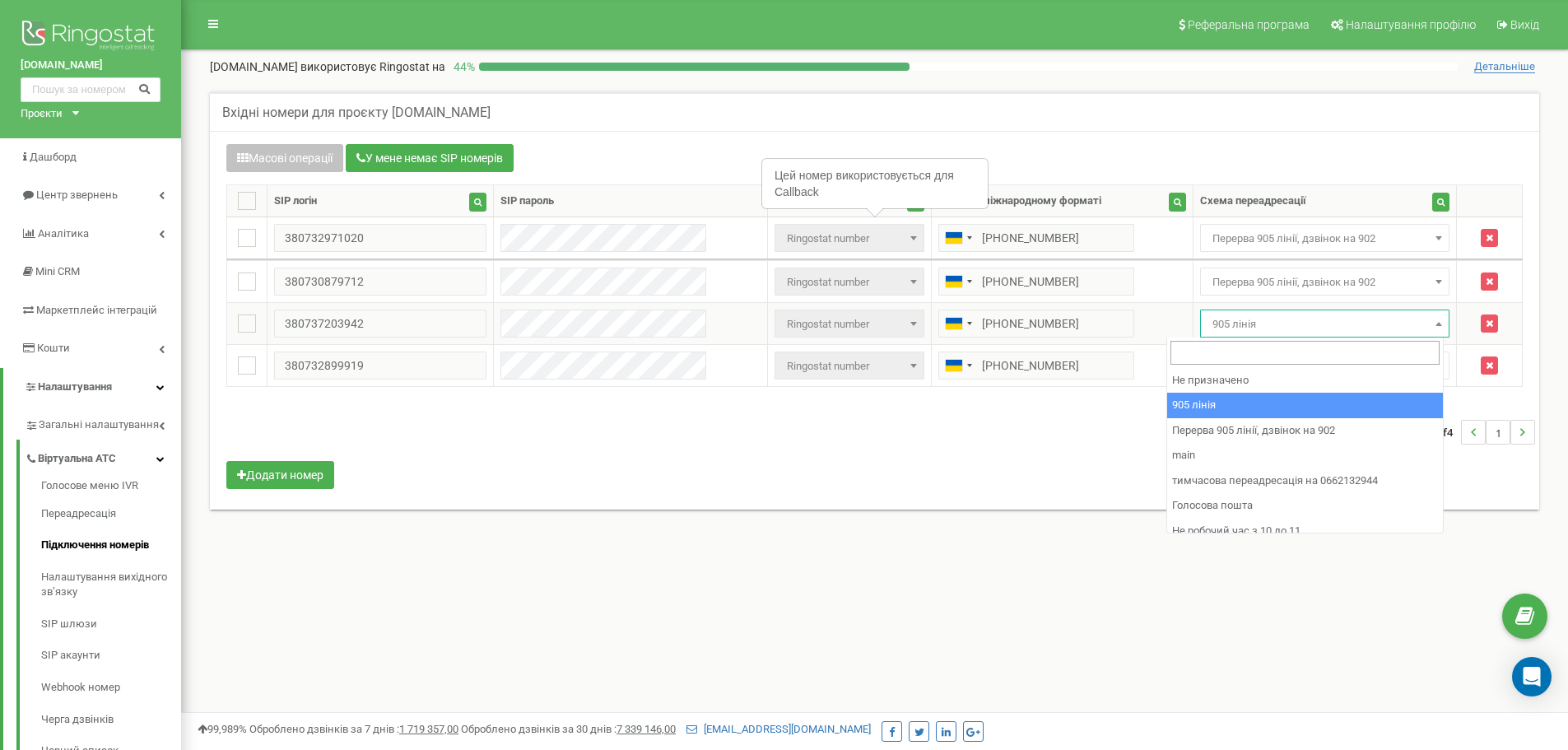
click at [1269, 332] on span "905 лінія" at bounding box center [1325, 324] width 239 height 23
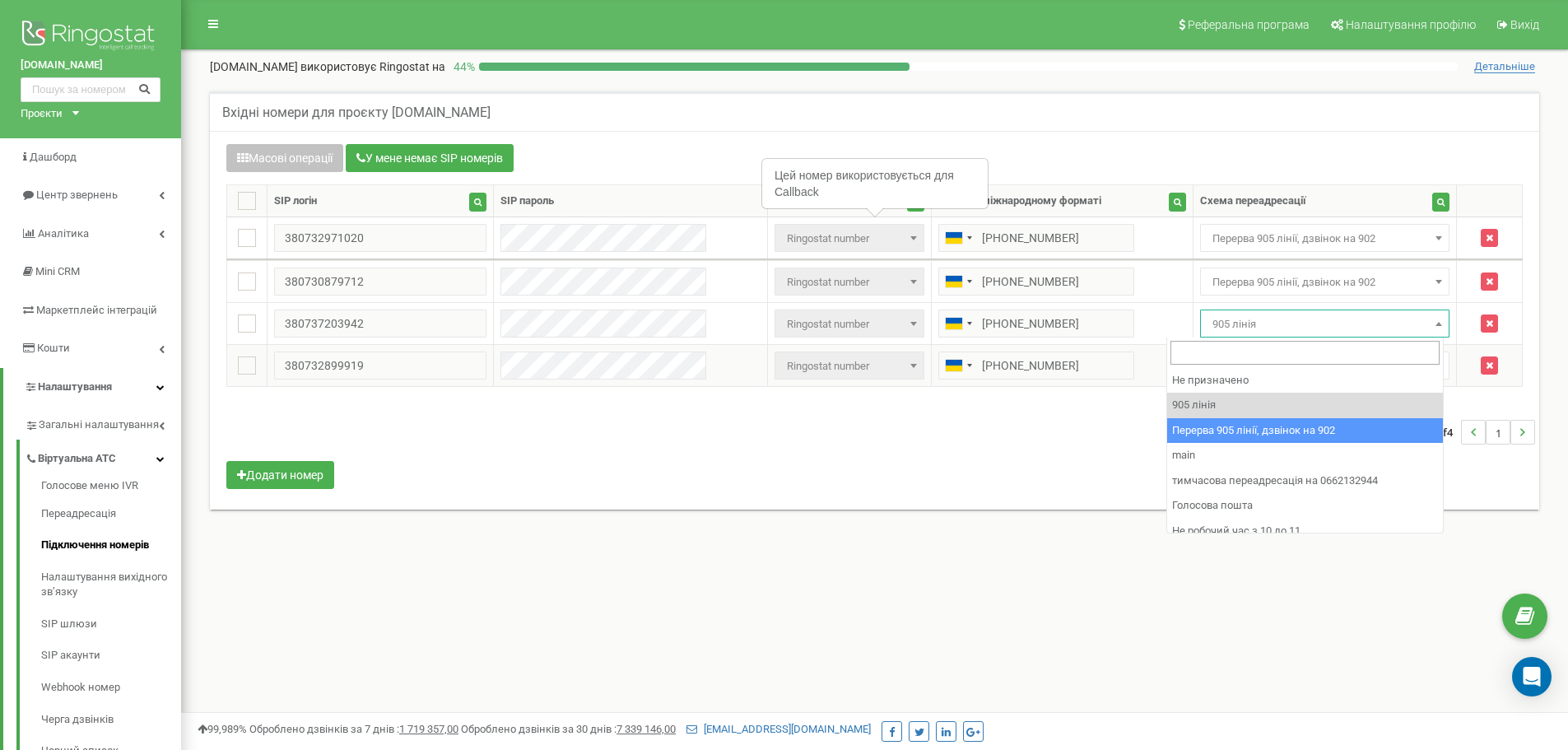
drag, startPoint x: 1247, startPoint y: 431, endPoint x: 1248, endPoint y: 366, distance: 65.0
select select "173564"
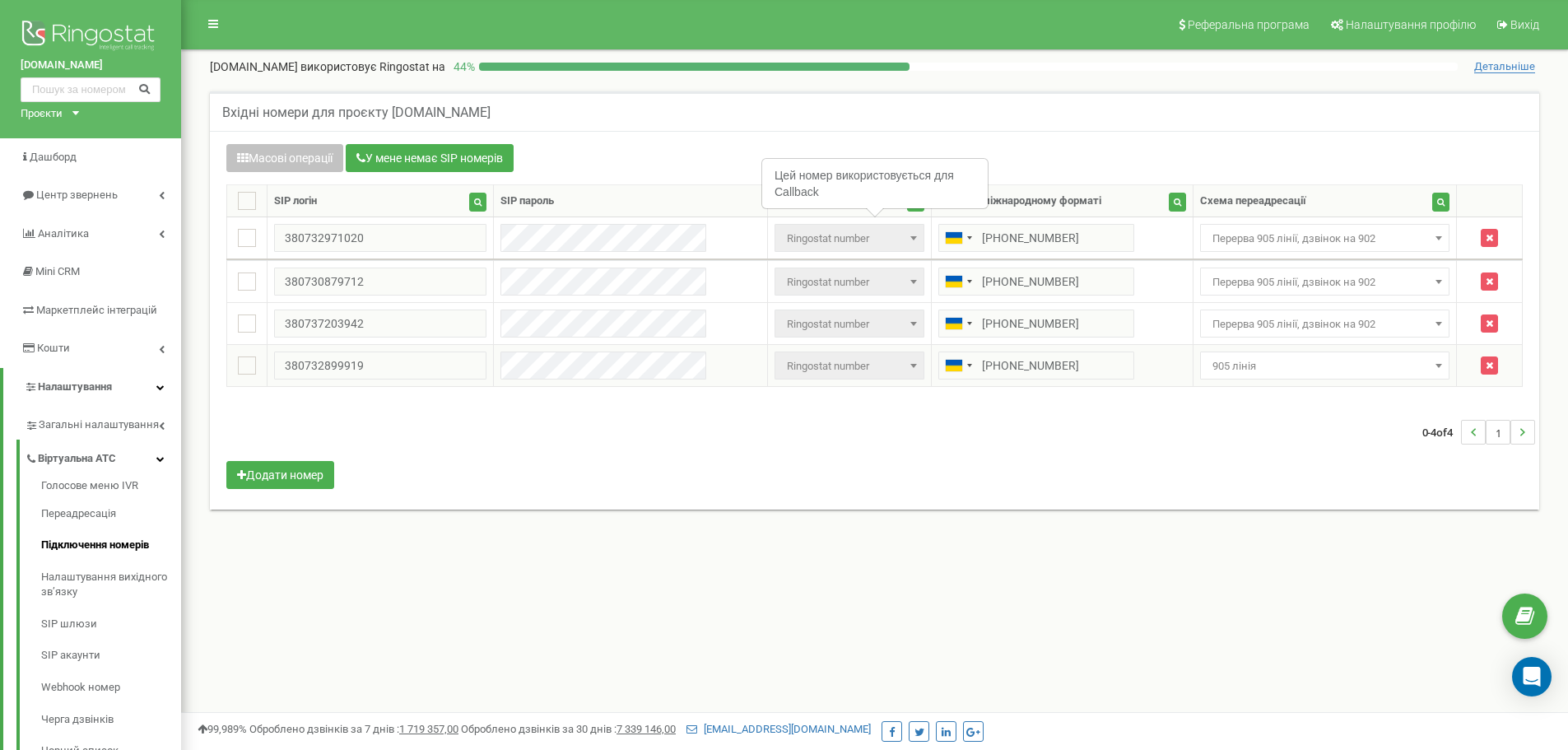
click at [1249, 364] on span "905 лінія" at bounding box center [1325, 366] width 239 height 23
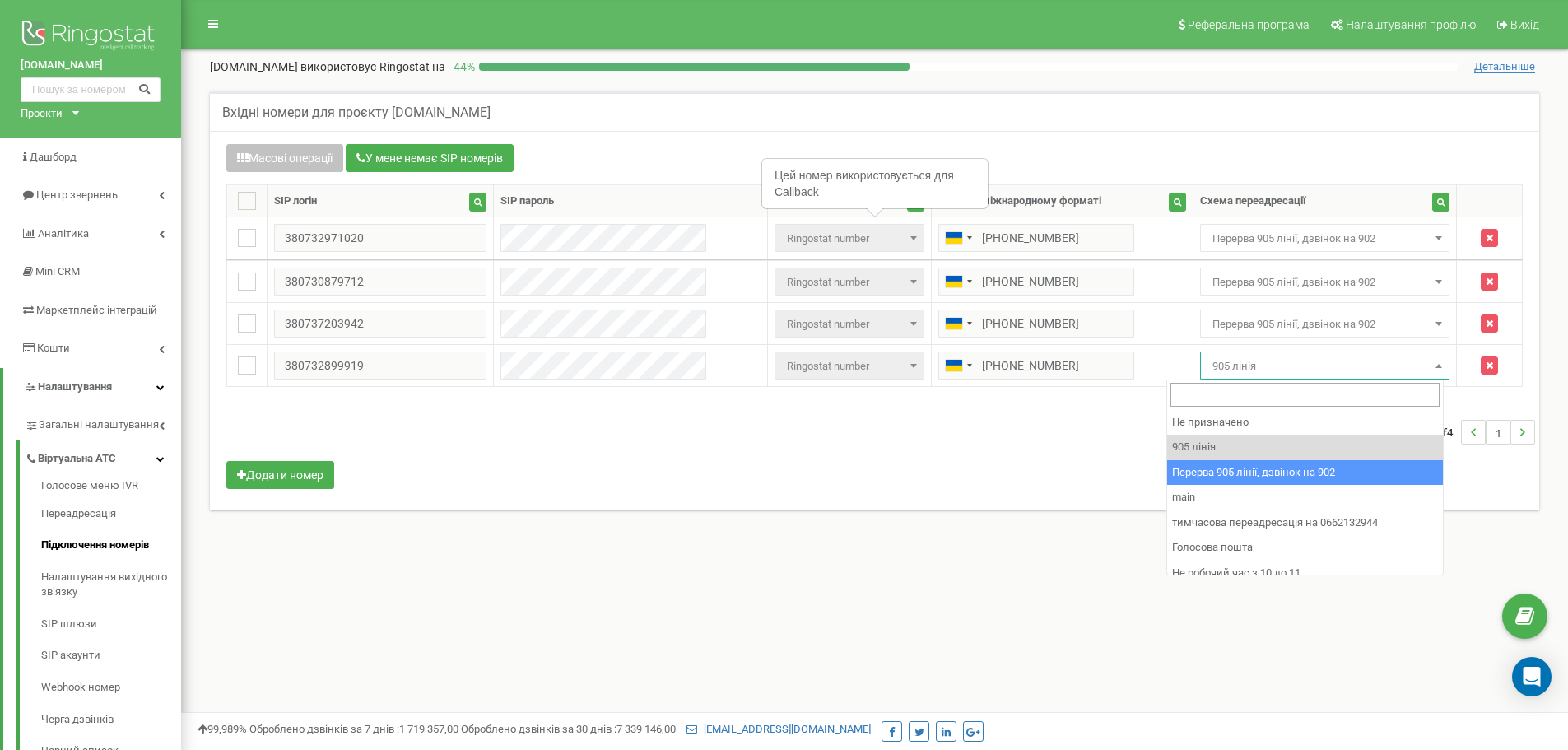
select select "173564"
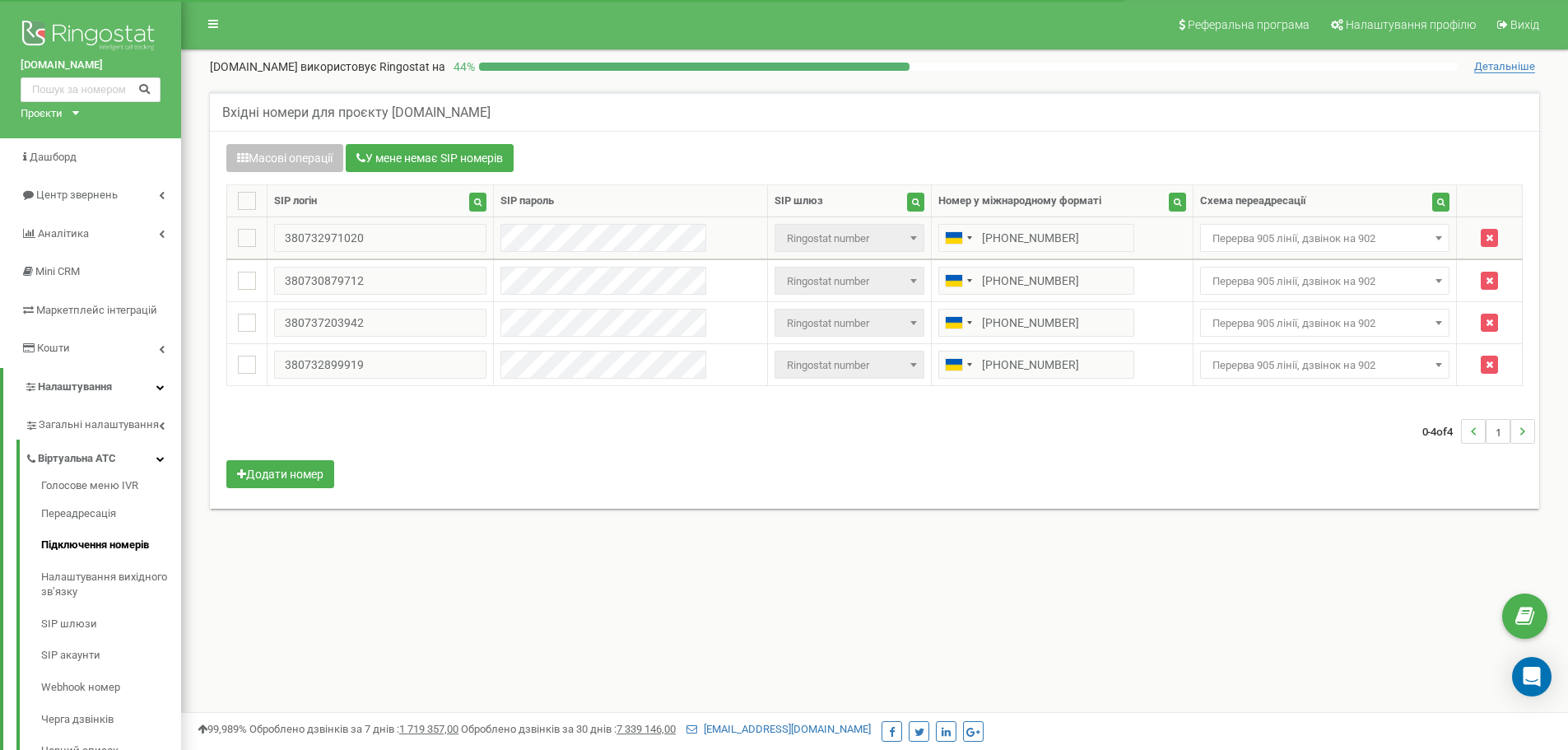
click at [1335, 241] on span "Перерва 905 лінії, дзвінок на 902" at bounding box center [1325, 238] width 239 height 23
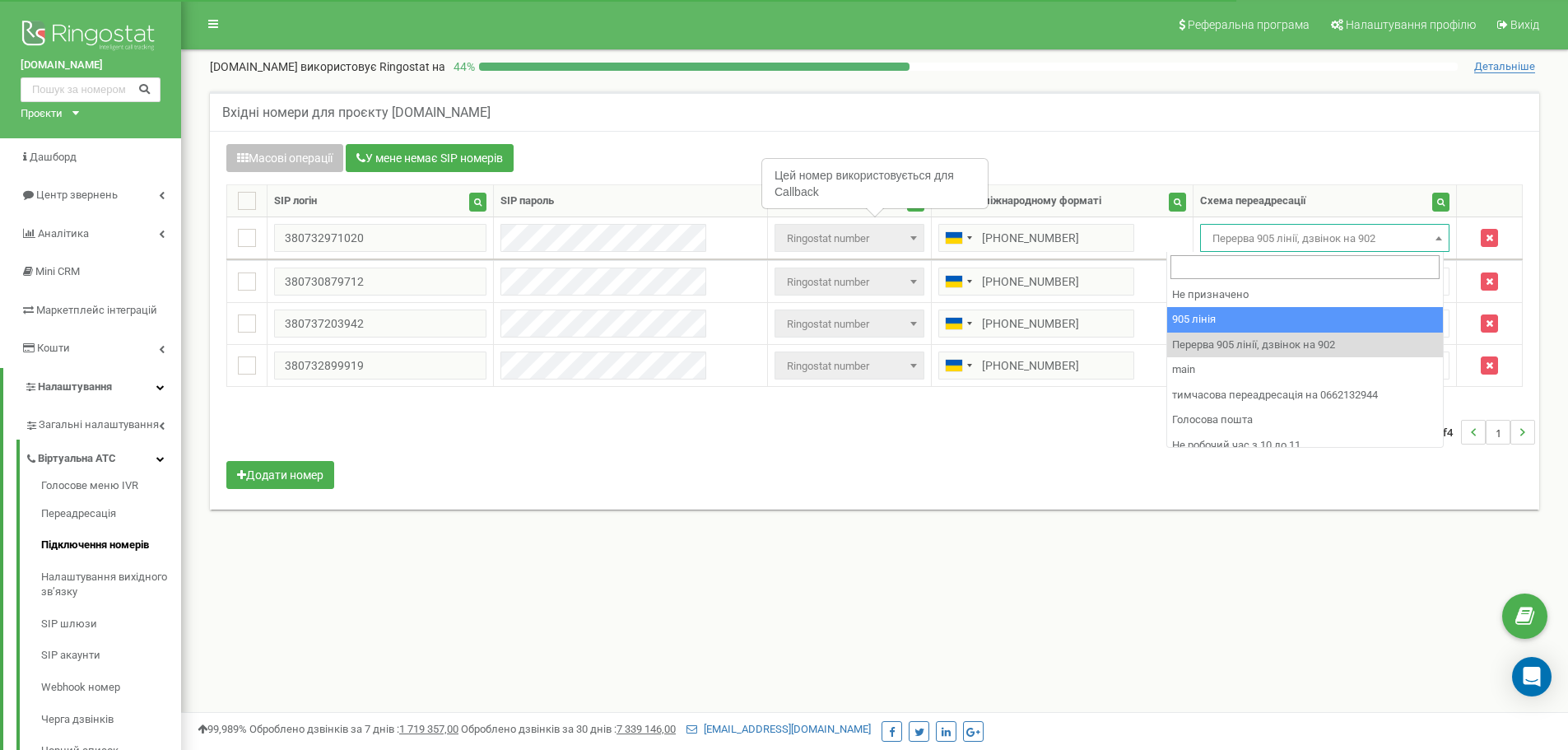
select select "173559"
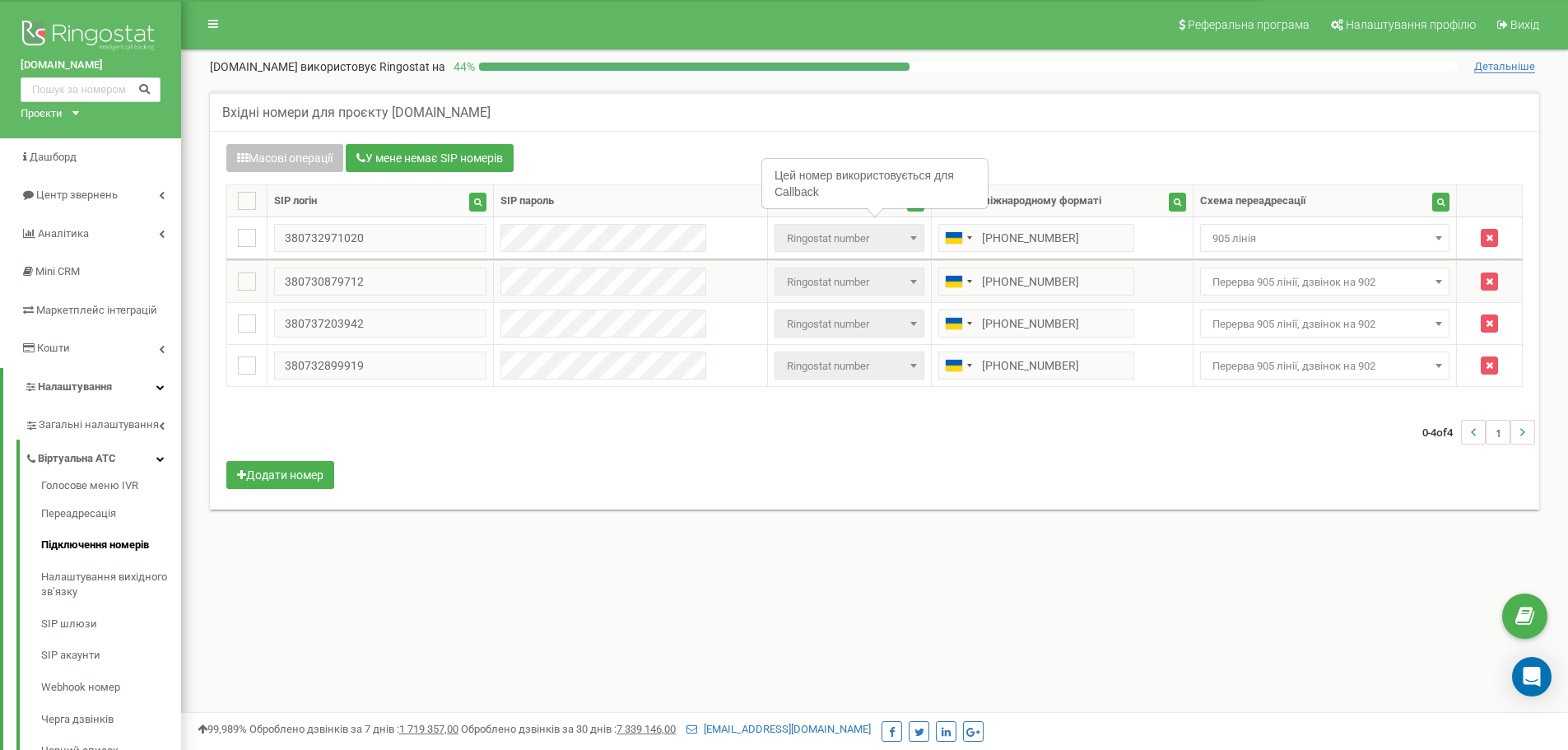
click at [1298, 287] on span "Перерва 905 лінії, дзвінок на 902" at bounding box center [1325, 282] width 239 height 23
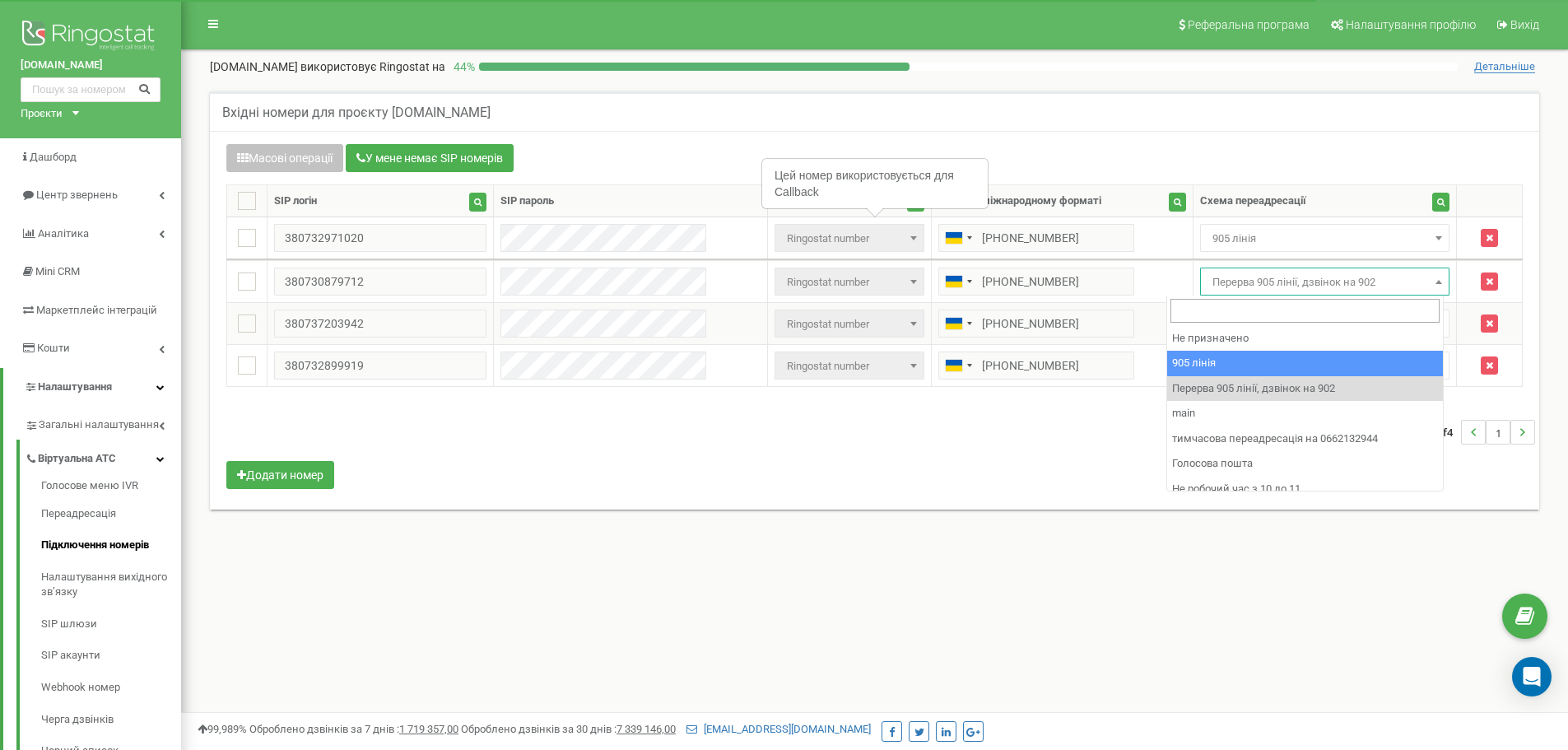
select select "173559"
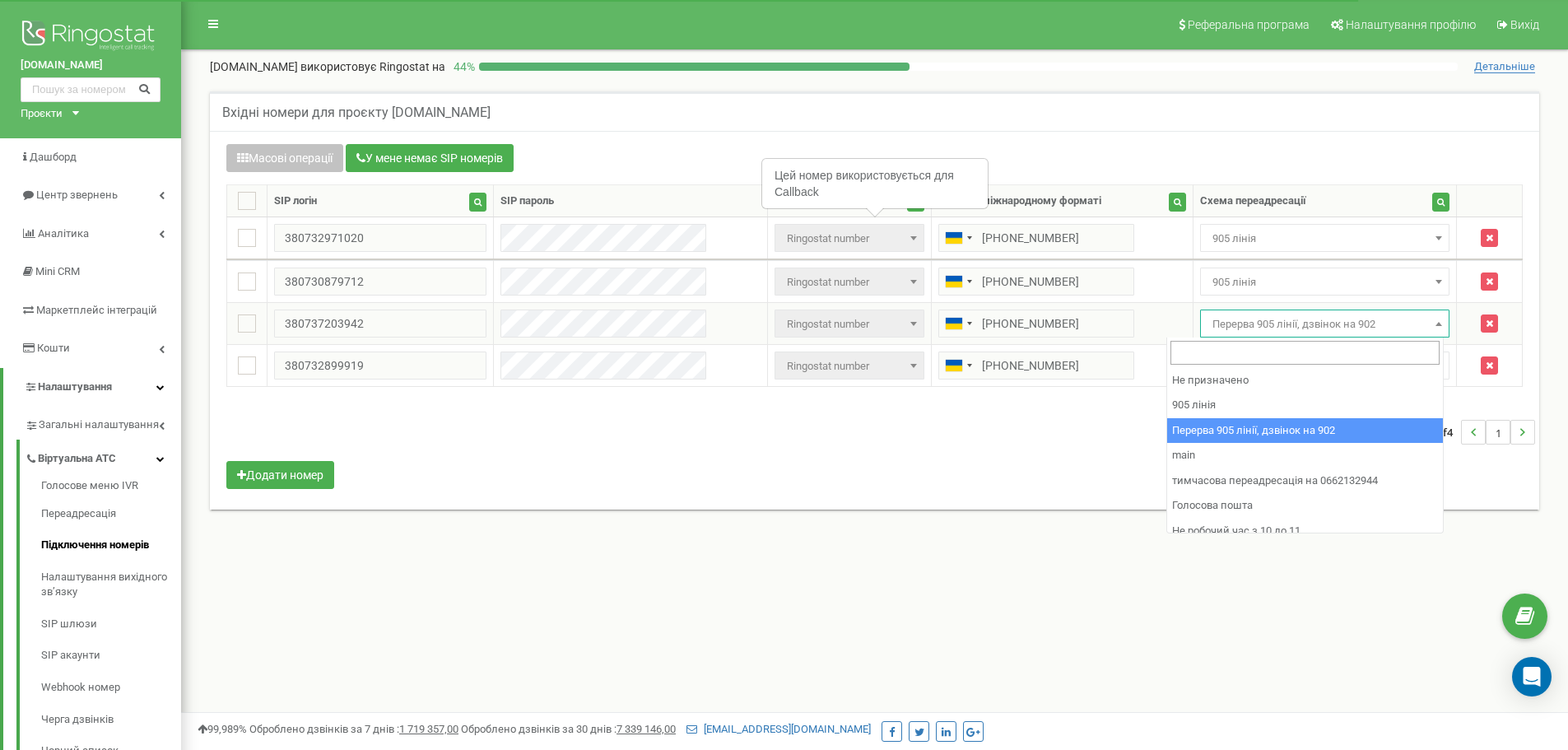
click at [1270, 333] on span "Перерва 905 лінії, дзвінок на 902" at bounding box center [1325, 324] width 239 height 23
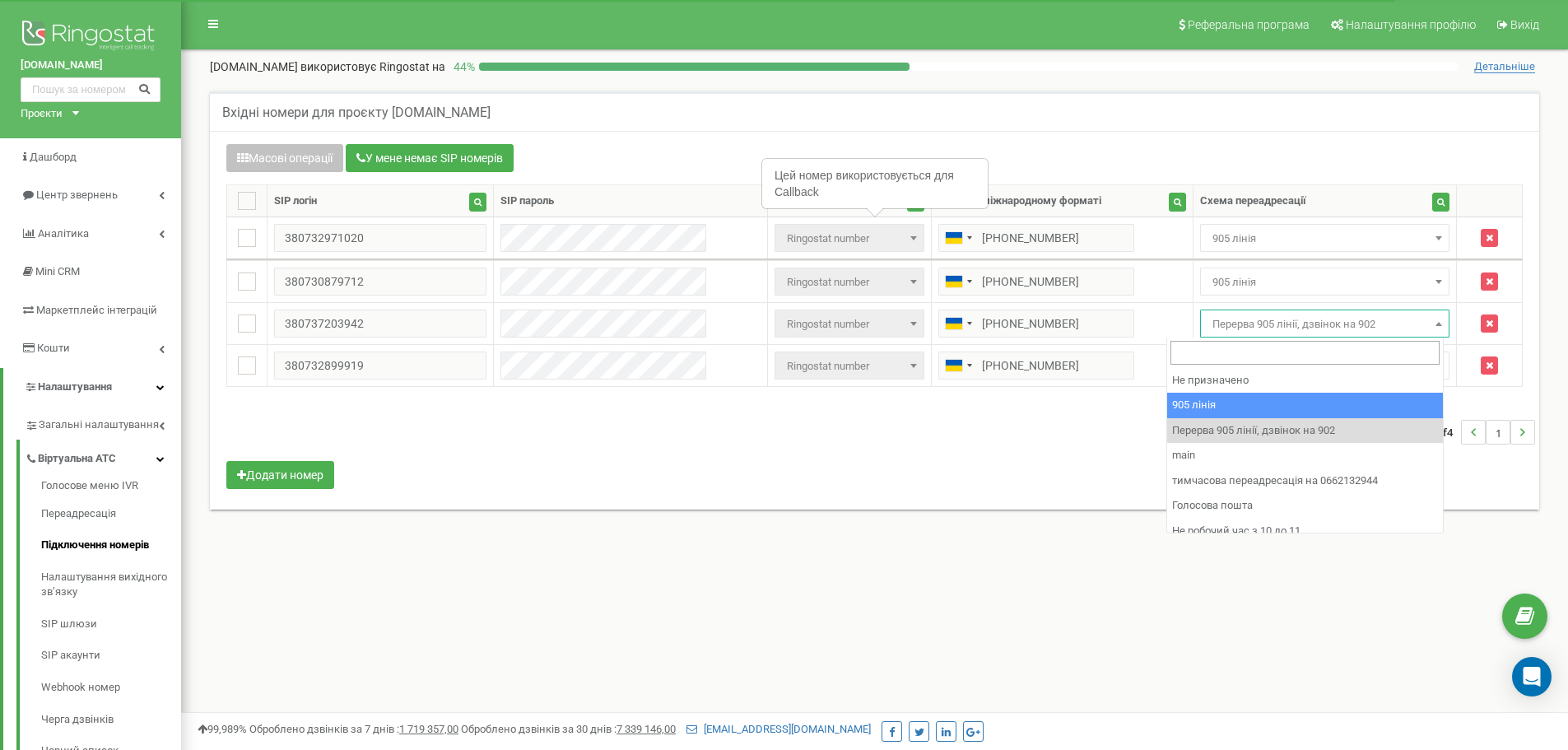
select select "173559"
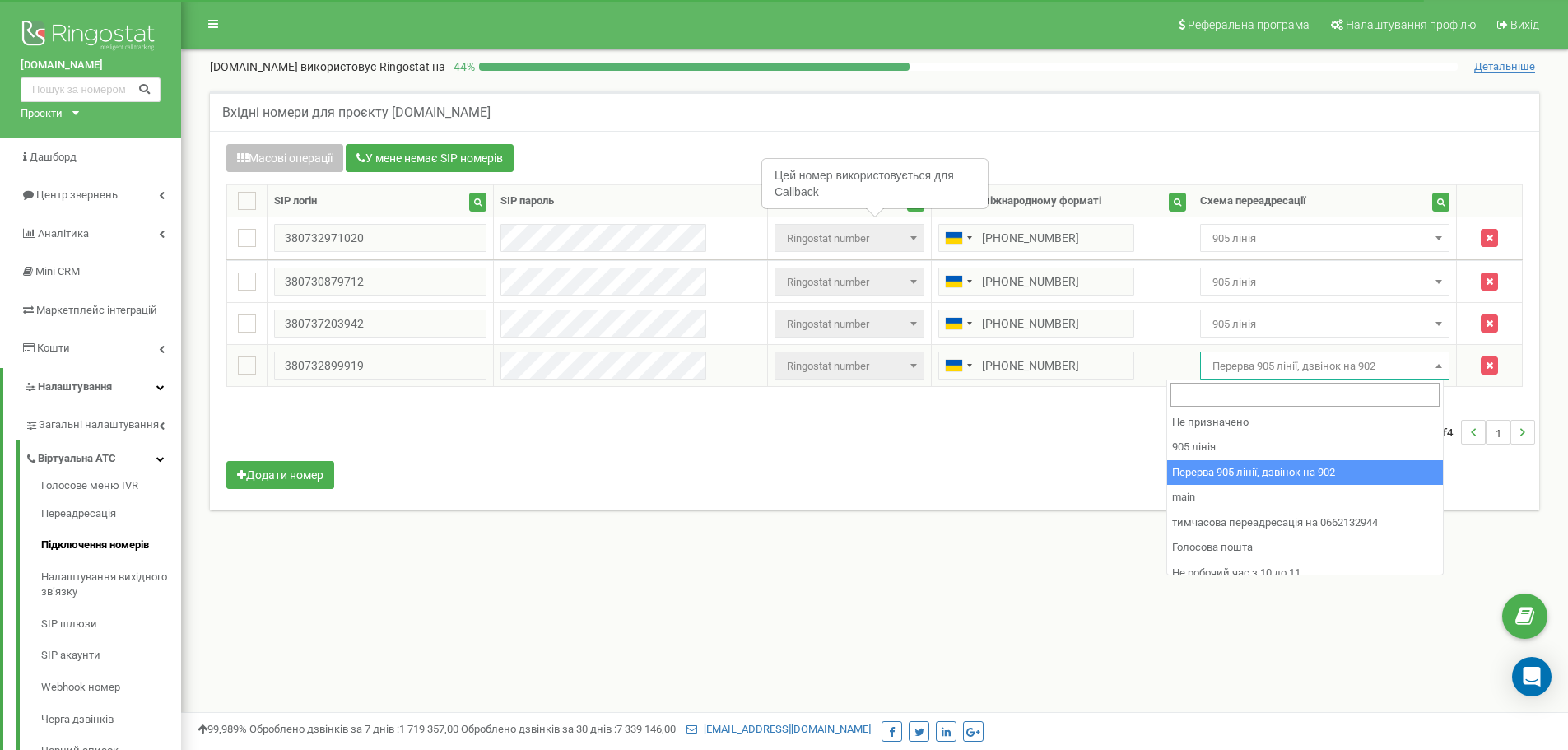
click at [1243, 362] on span "Перерва 905 лінії, дзвінок на 902" at bounding box center [1325, 366] width 239 height 23
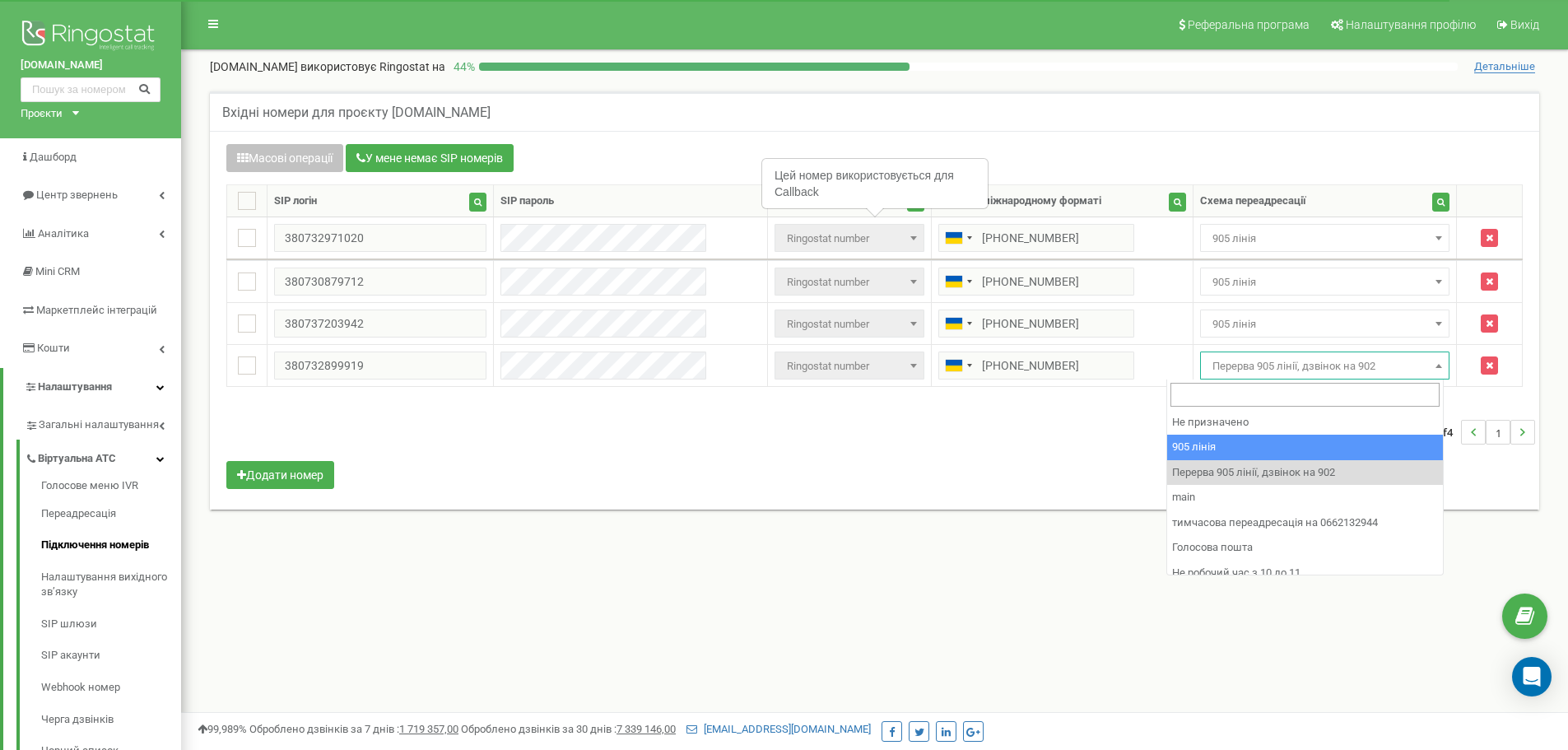
select select "173559"
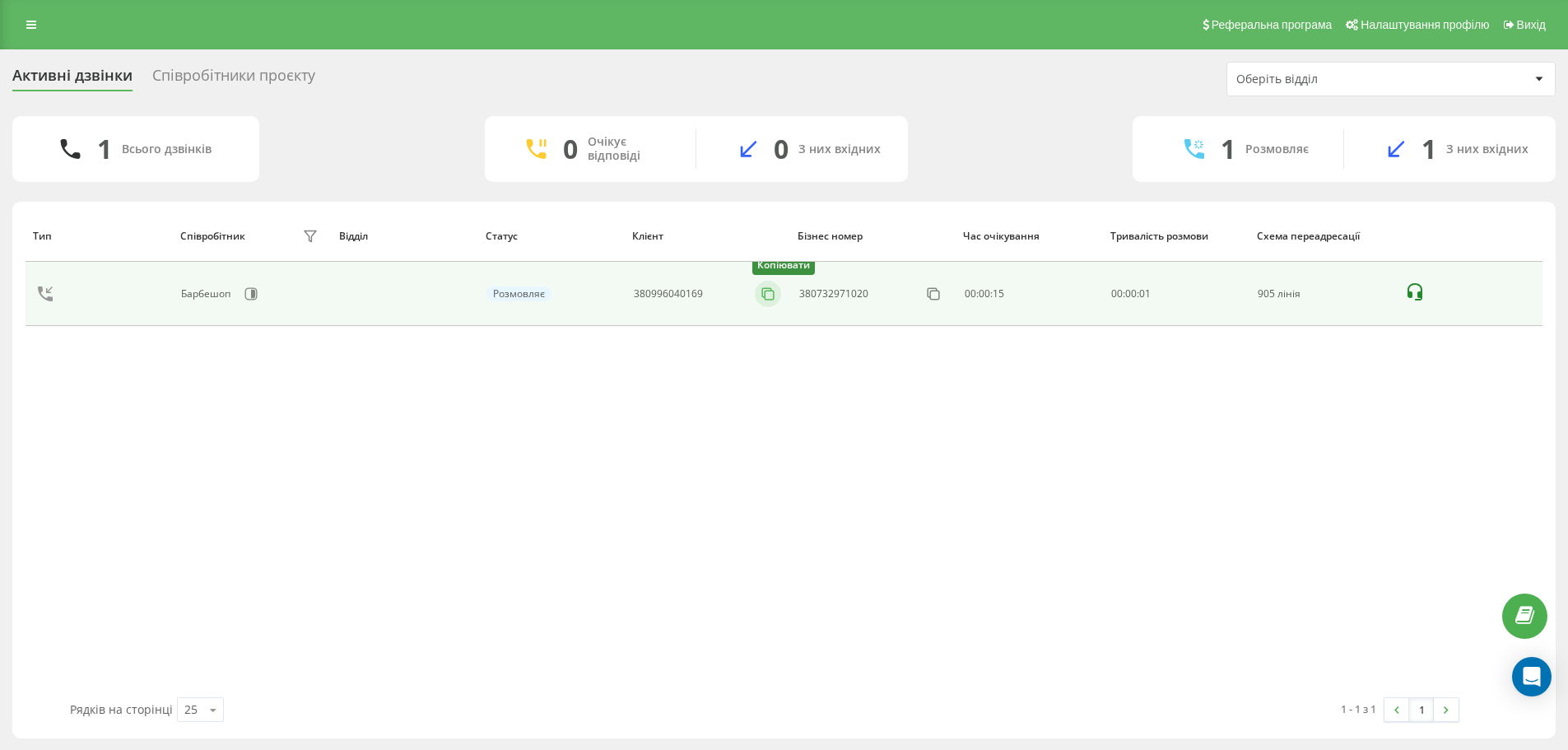
click at [772, 298] on icon at bounding box center [768, 294] width 16 height 16
